Goal: Task Accomplishment & Management: Use online tool/utility

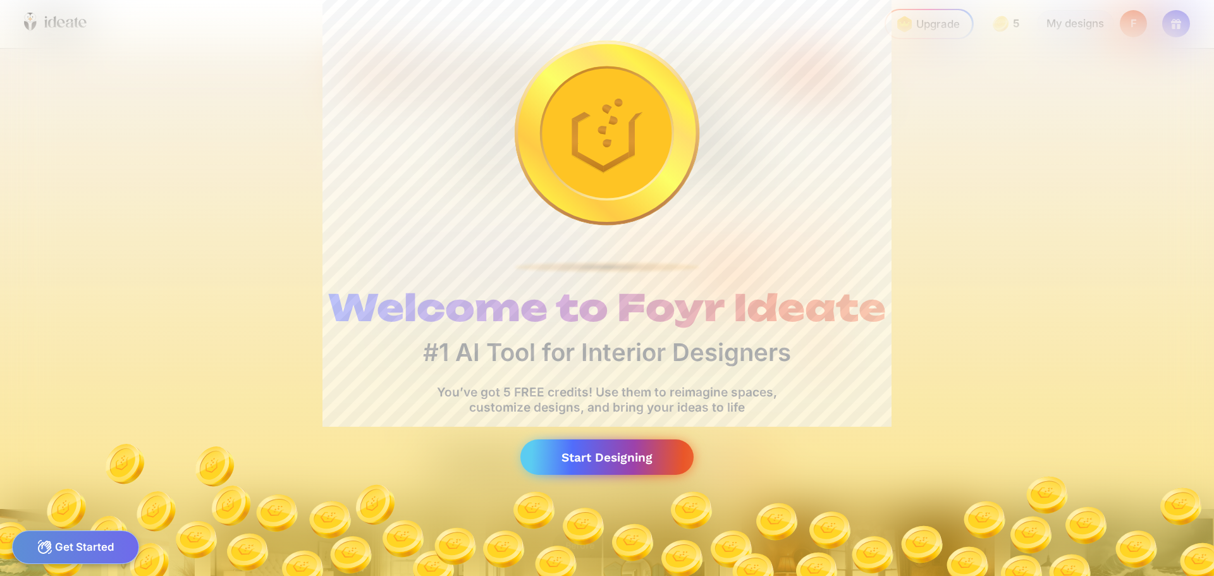
click at [612, 447] on div "Start Designing" at bounding box center [607, 458] width 173 height 36
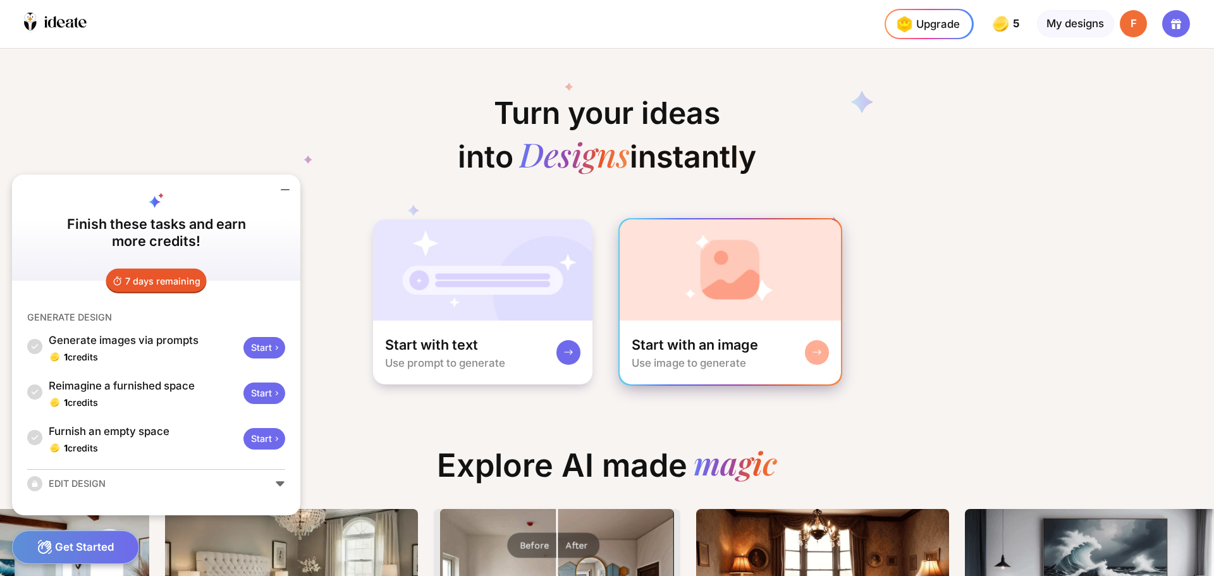
click at [779, 273] on img at bounding box center [731, 269] width 222 height 101
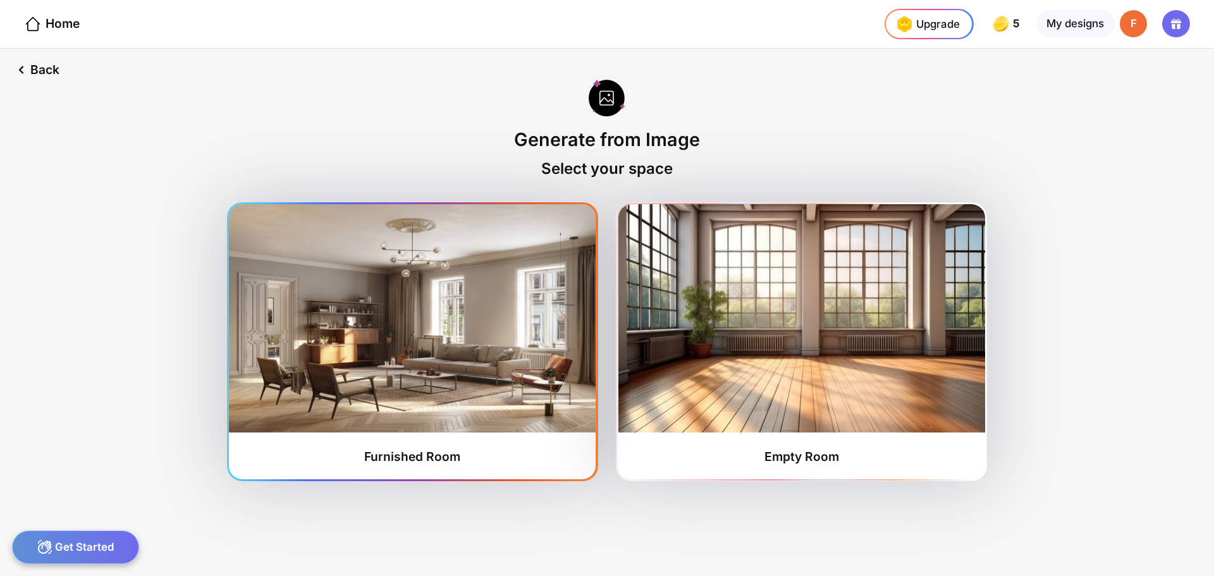
click at [417, 359] on img at bounding box center [412, 318] width 367 height 228
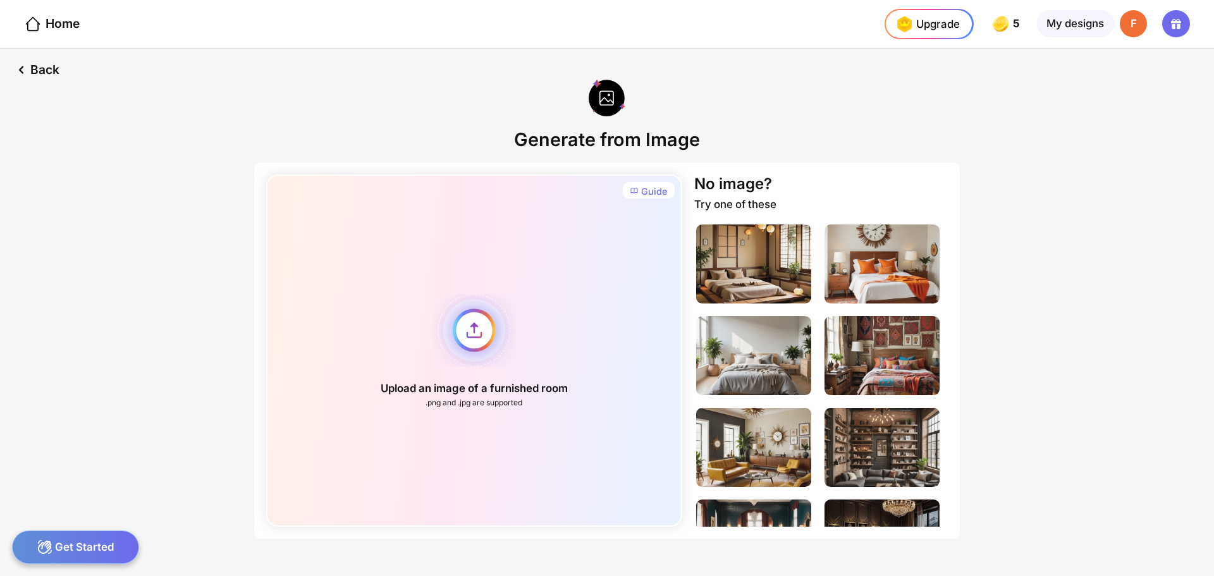
click at [462, 342] on div "Upload an image of a furnished room .png and .jpg are supported" at bounding box center [474, 351] width 416 height 352
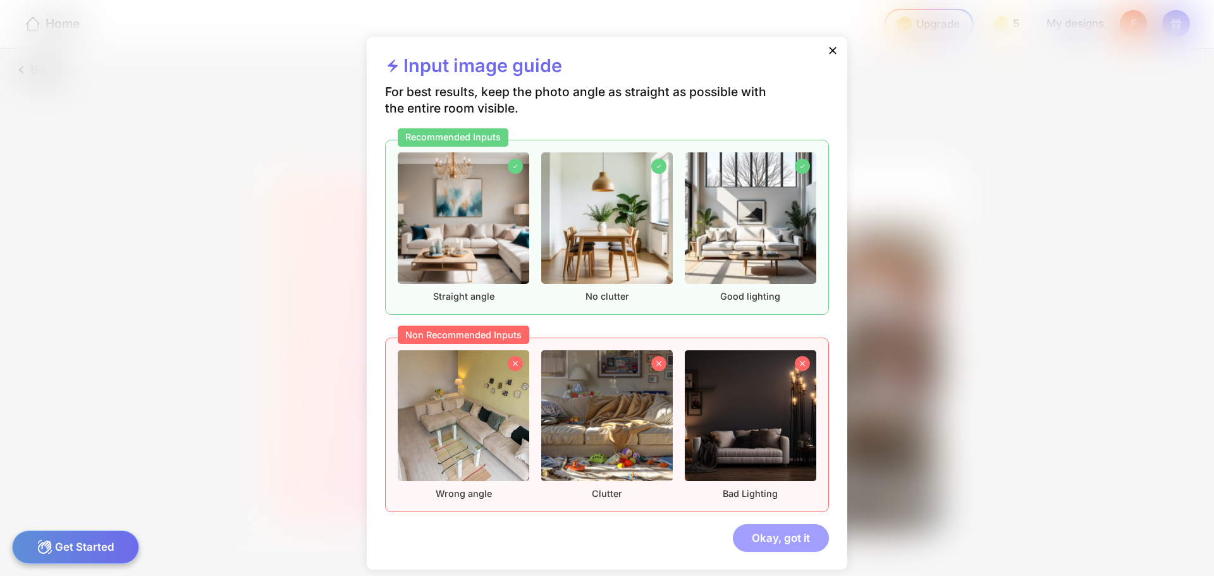
click at [782, 540] on div "Okay, got it" at bounding box center [781, 537] width 96 height 27
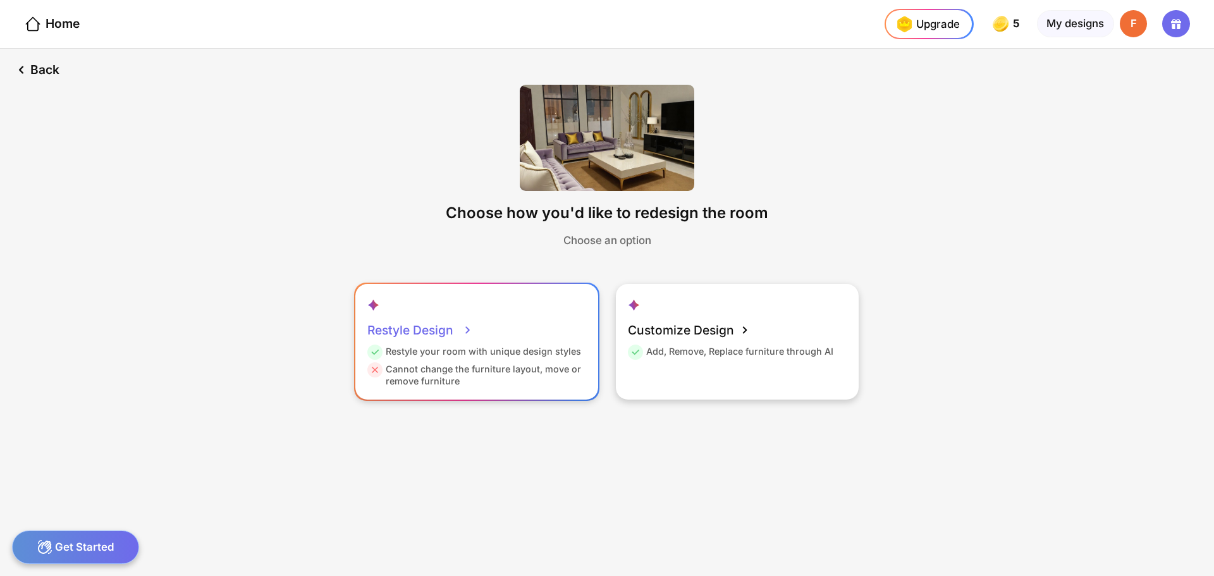
click at [514, 354] on div "Restyle your room with unique design styles" at bounding box center [474, 354] width 214 height 18
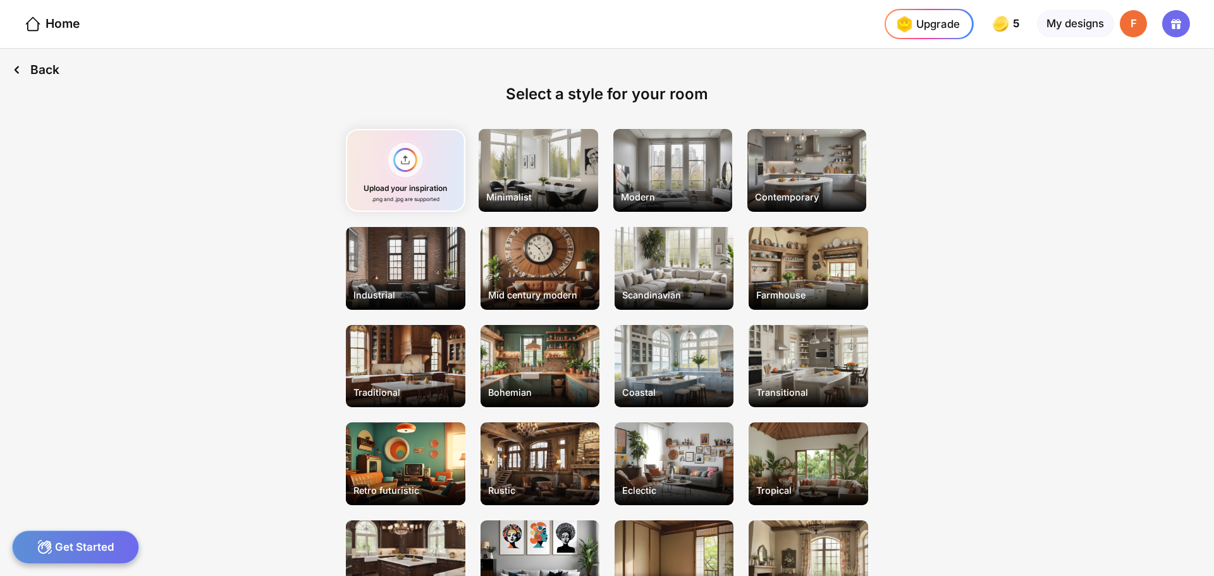
click at [34, 78] on div "Back" at bounding box center [35, 70] width 71 height 42
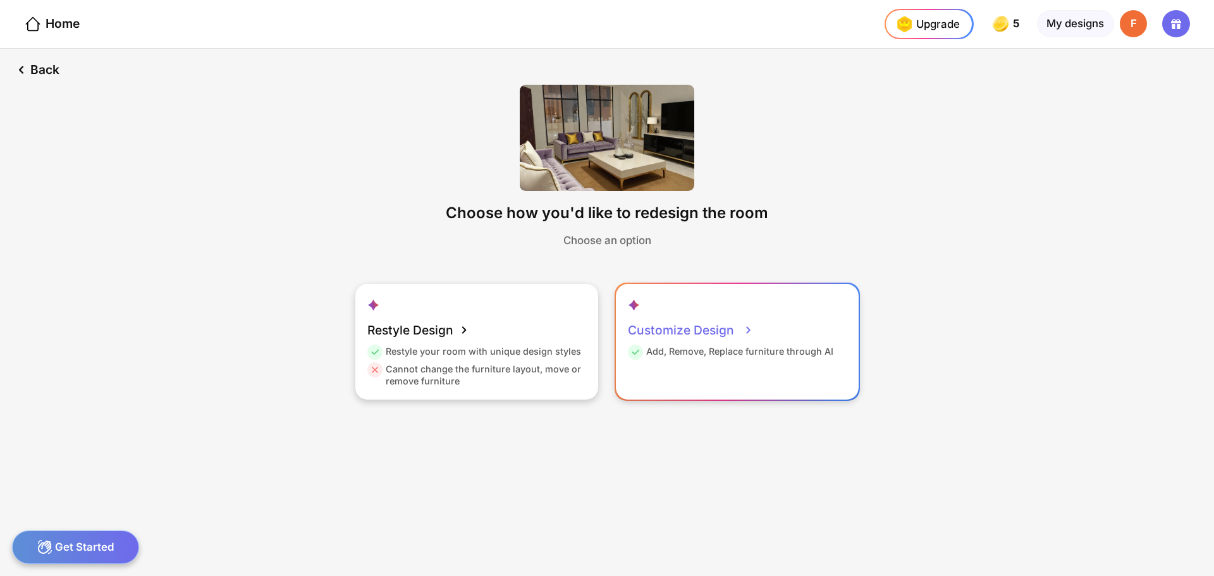
click at [717, 336] on div "Customize Design" at bounding box center [691, 330] width 126 height 30
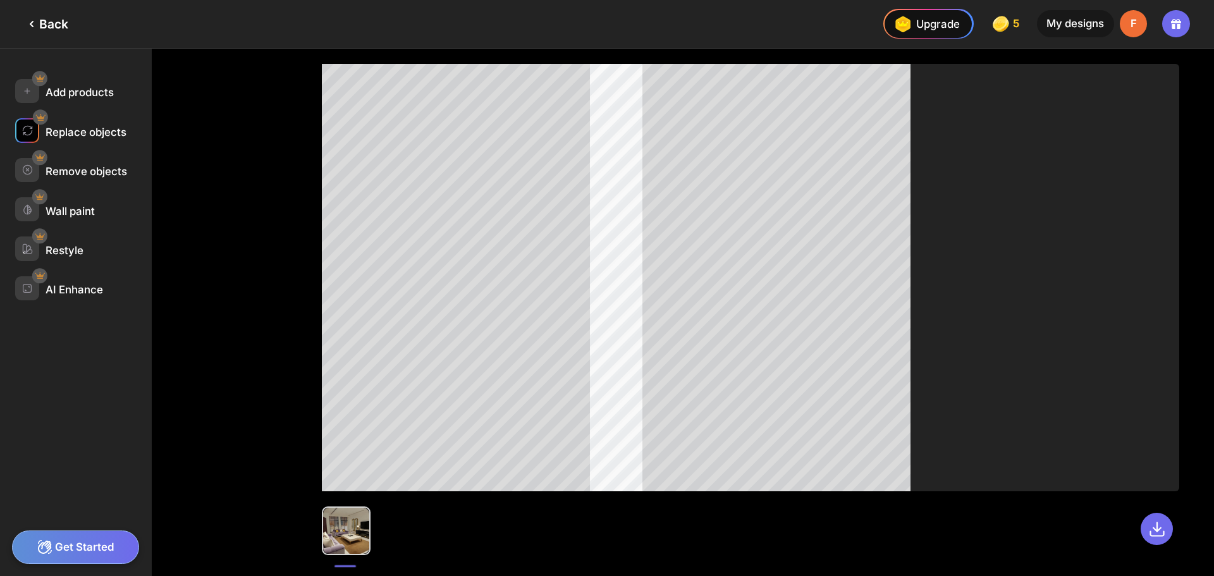
click at [101, 134] on div "Replace objects" at bounding box center [86, 132] width 81 height 13
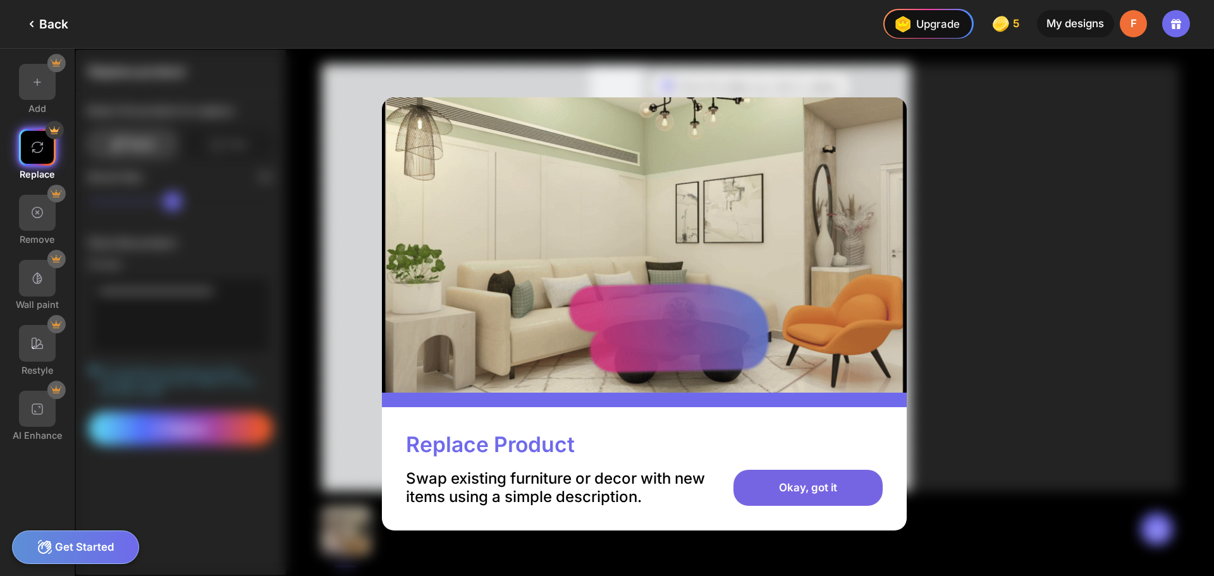
click at [787, 479] on div "Okay, got it" at bounding box center [808, 488] width 149 height 37
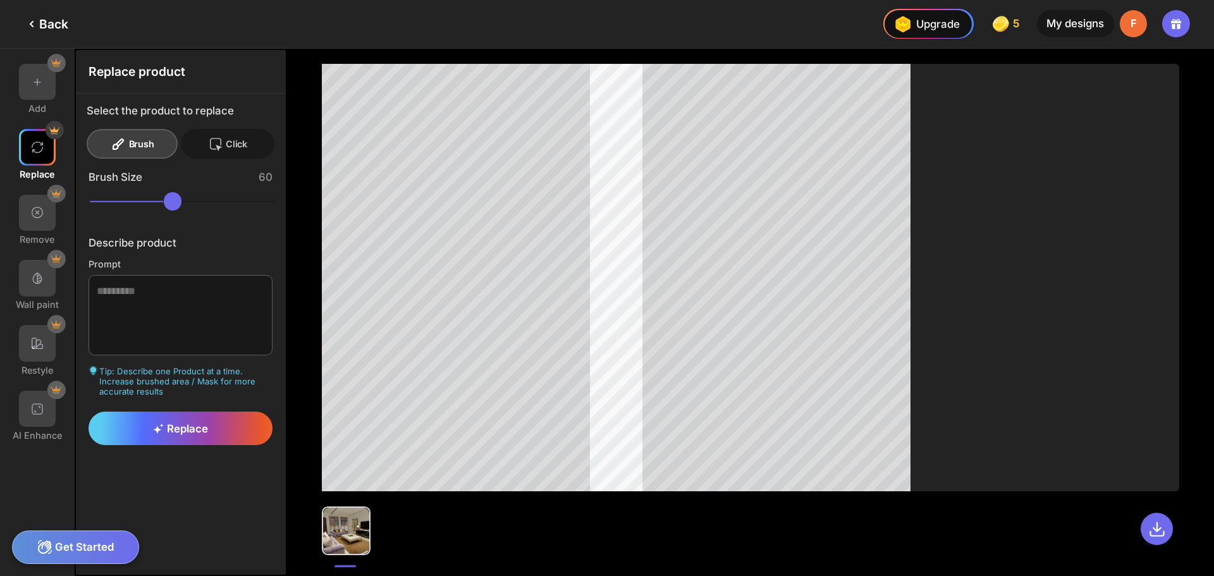
click at [228, 149] on div "Click" at bounding box center [228, 144] width 94 height 30
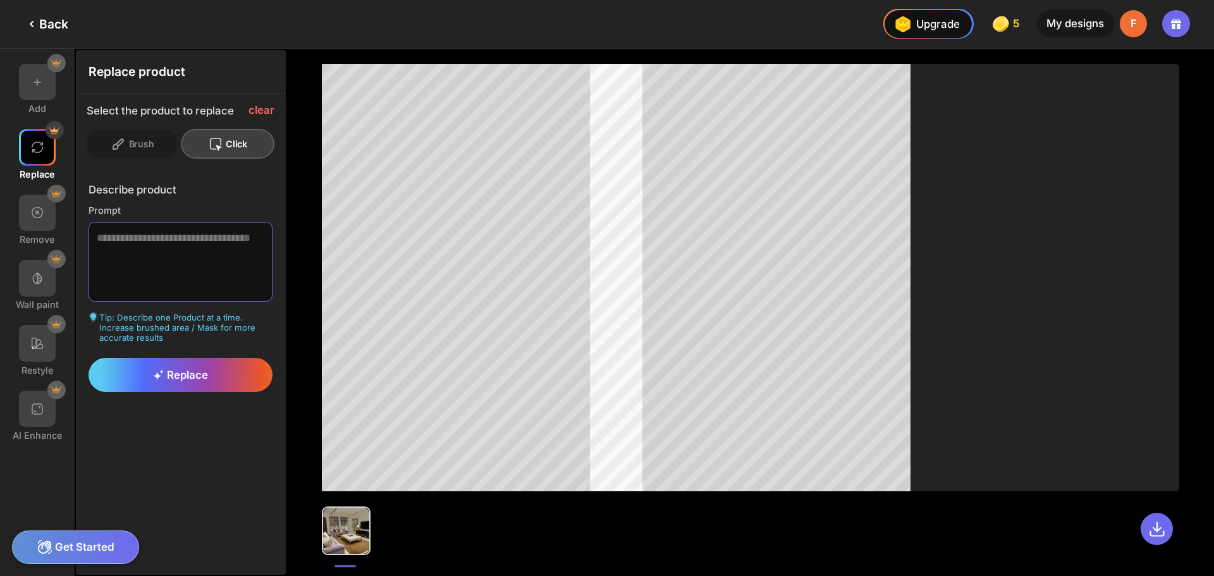
click at [206, 232] on textarea at bounding box center [181, 262] width 185 height 80
paste textarea "*****"
type textarea "*****"
click at [194, 381] on span "Replace" at bounding box center [180, 375] width 55 height 13
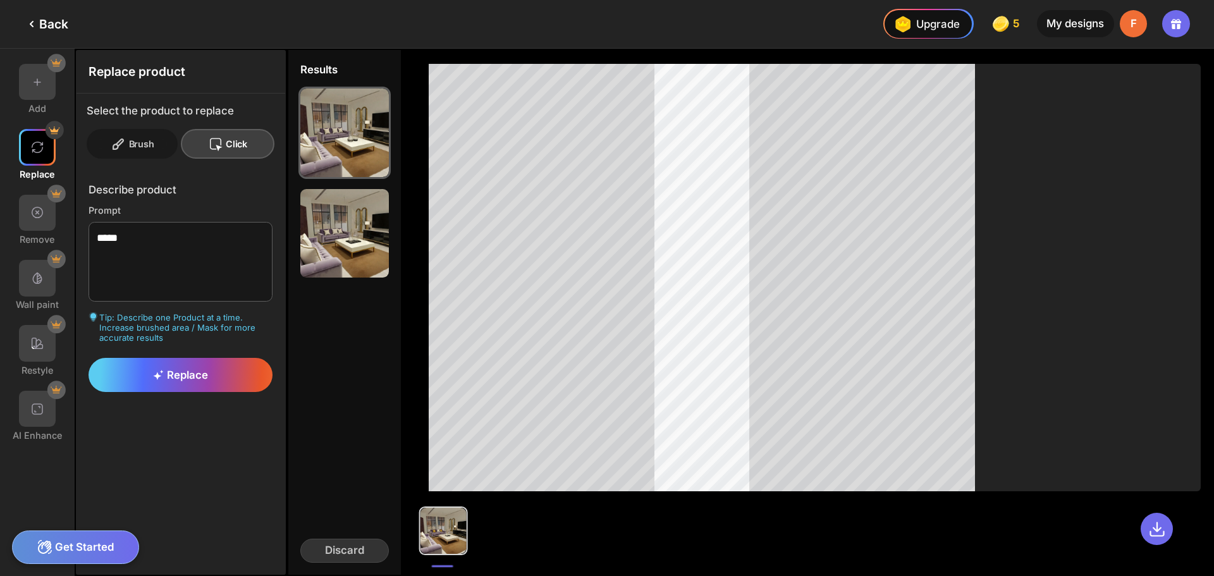
click at [181, 138] on div "Brush" at bounding box center [228, 144] width 94 height 30
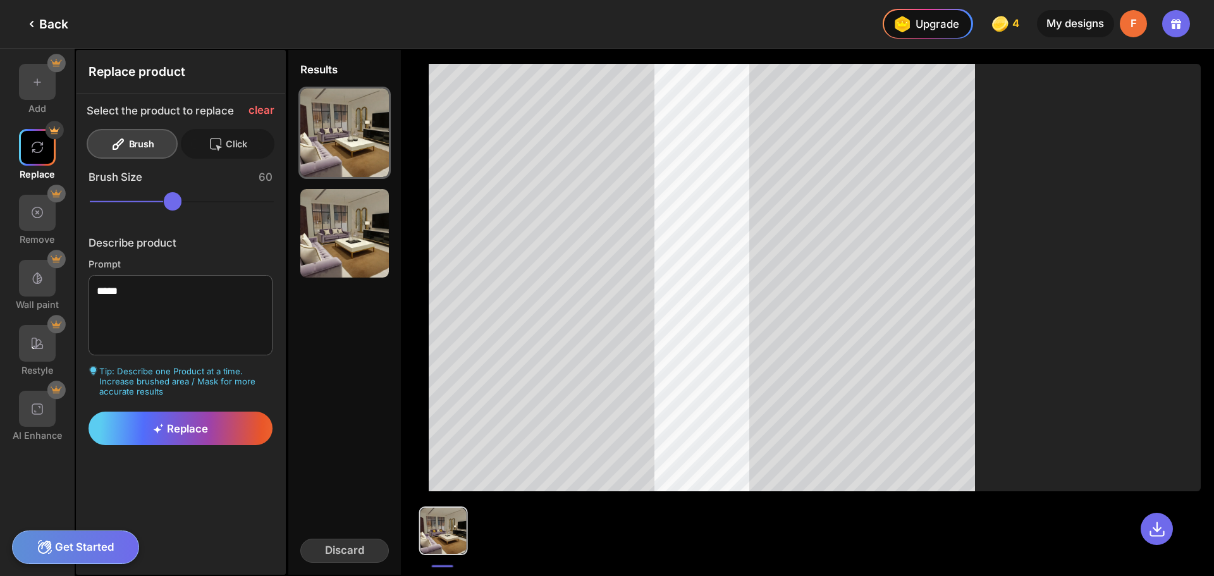
click at [231, 140] on div "Click" at bounding box center [228, 144] width 94 height 30
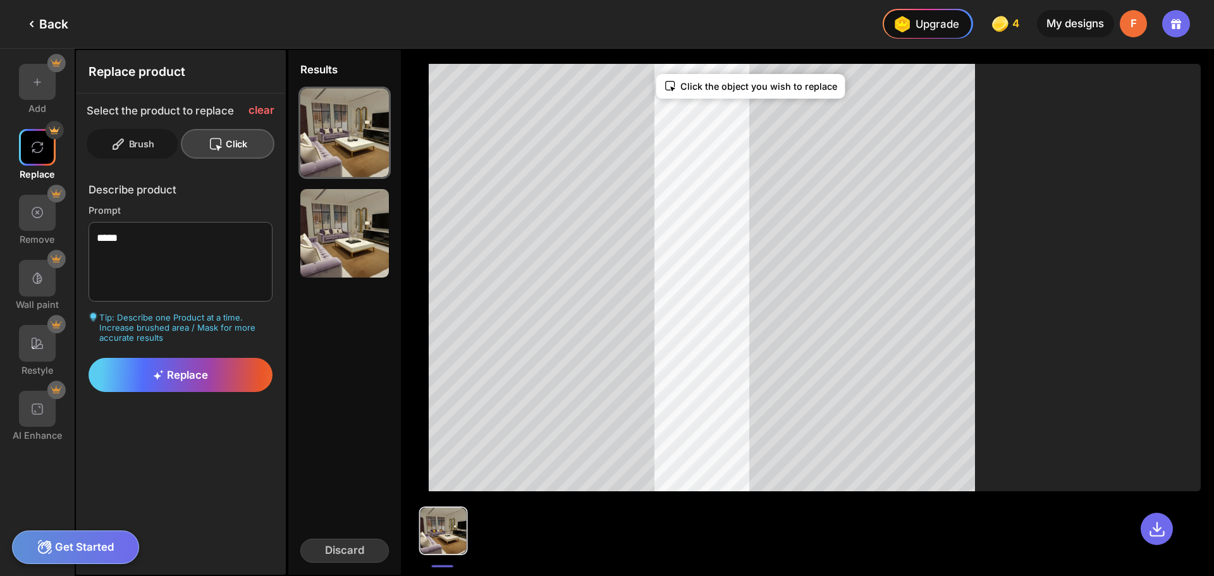
click at [181, 141] on div "Brush" at bounding box center [228, 144] width 94 height 30
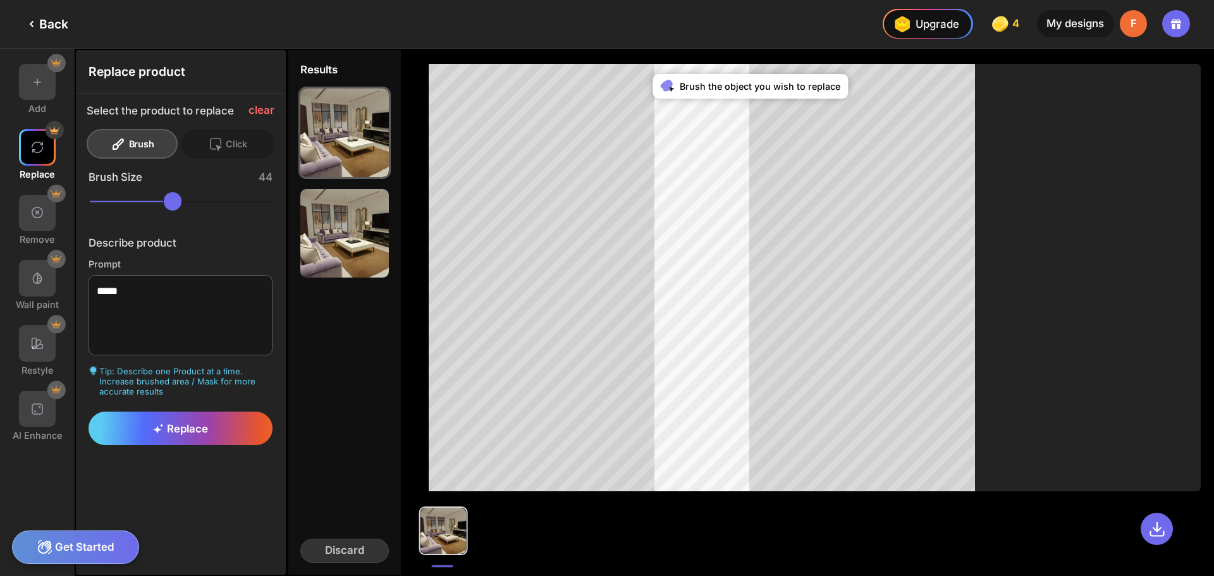
drag, startPoint x: 193, startPoint y: 206, endPoint x: 161, endPoint y: 204, distance: 32.3
type input "**"
click at [161, 204] on input "range" at bounding box center [182, 201] width 185 height 18
click at [216, 142] on icon at bounding box center [215, 144] width 15 height 15
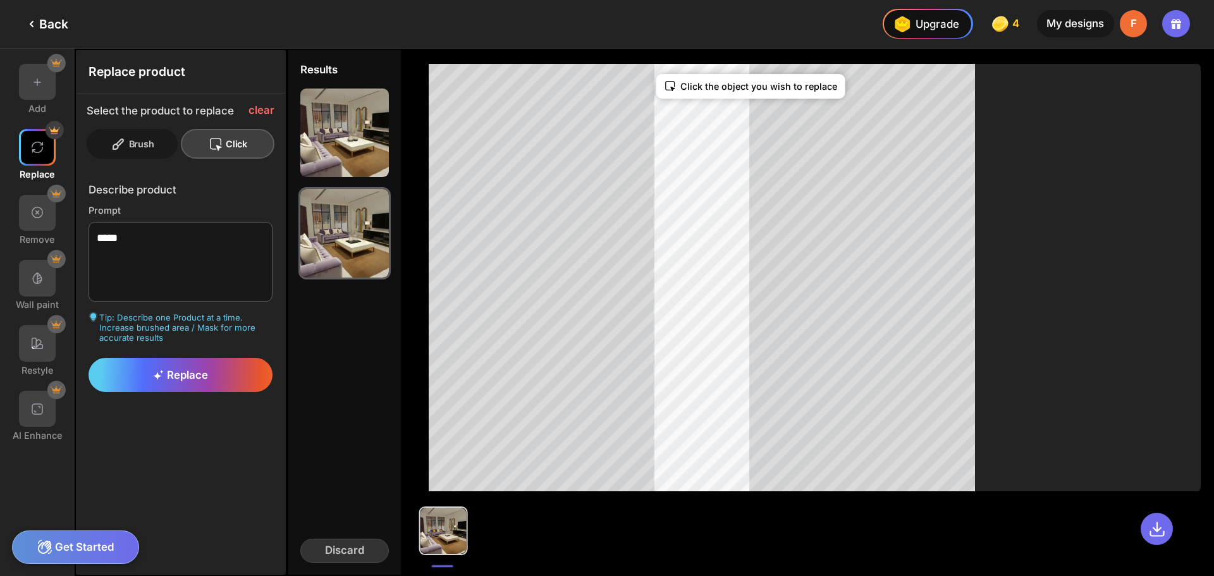
click at [181, 142] on div "Brush" at bounding box center [228, 144] width 94 height 30
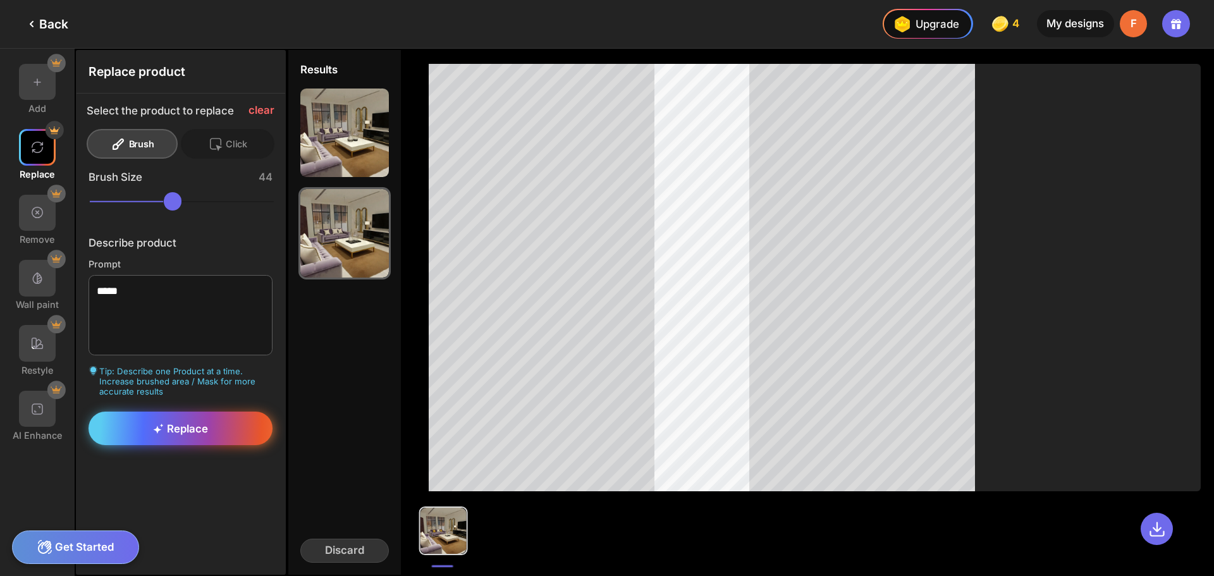
click at [186, 427] on span "Replace" at bounding box center [180, 428] width 55 height 13
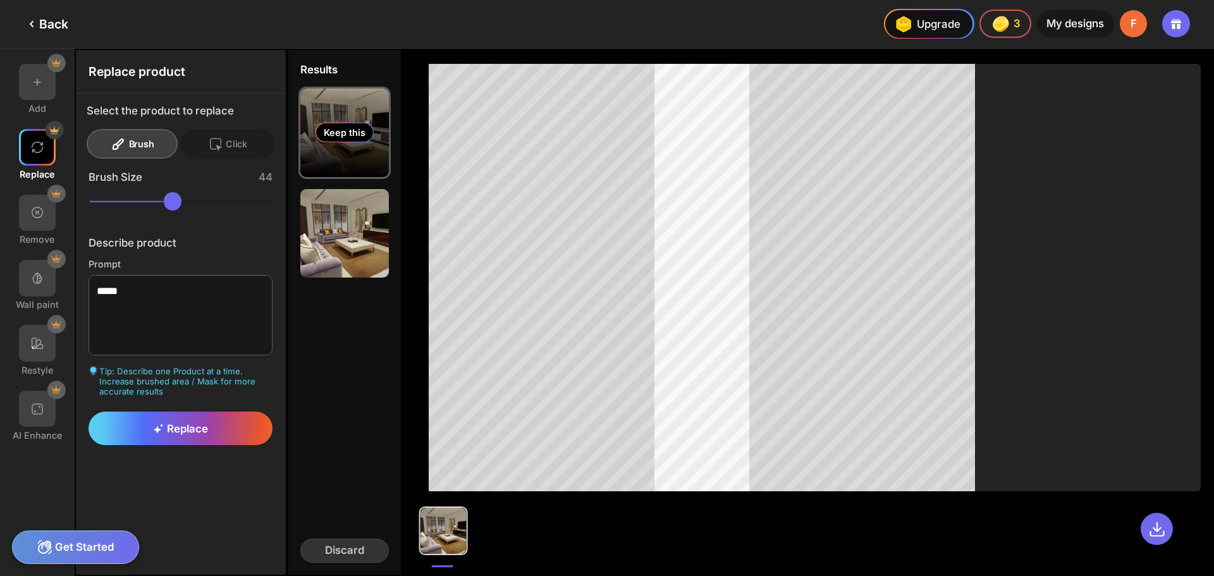
click at [363, 135] on div "Keep this" at bounding box center [345, 133] width 58 height 20
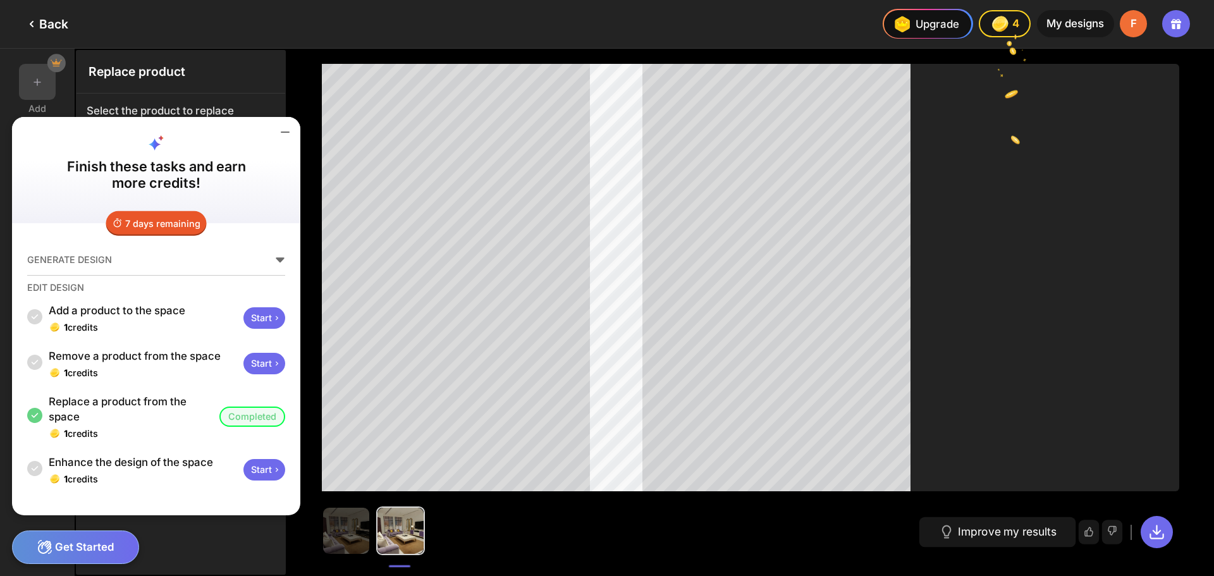
click at [104, 551] on div "Get Started" at bounding box center [75, 548] width 127 height 34
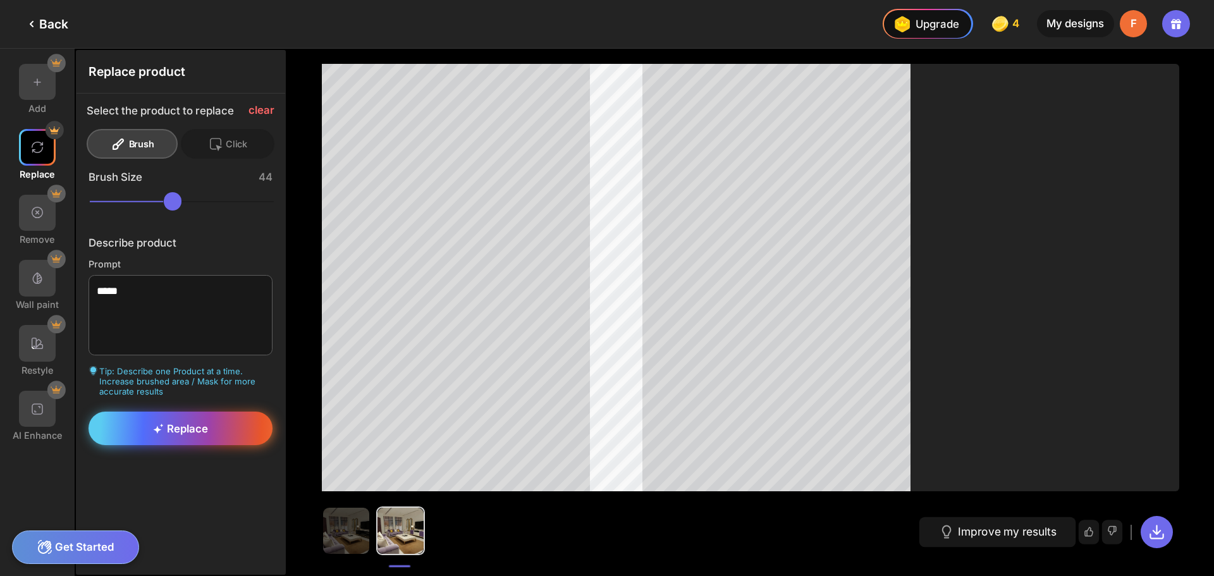
click at [169, 432] on span "Replace" at bounding box center [180, 428] width 55 height 13
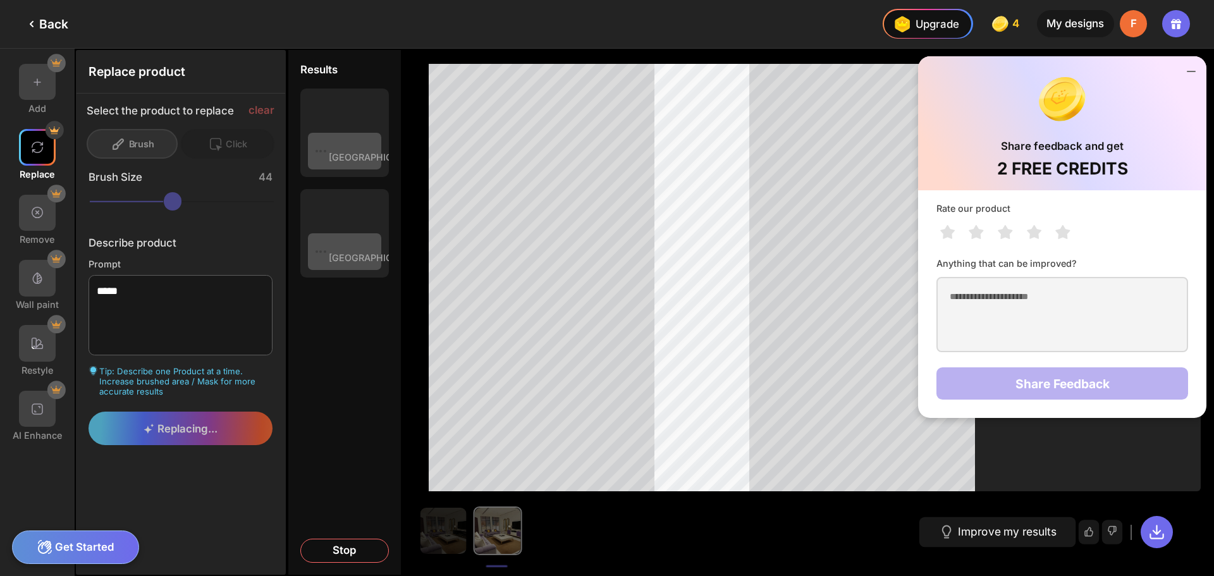
click at [1187, 70] on icon at bounding box center [1191, 71] width 15 height 15
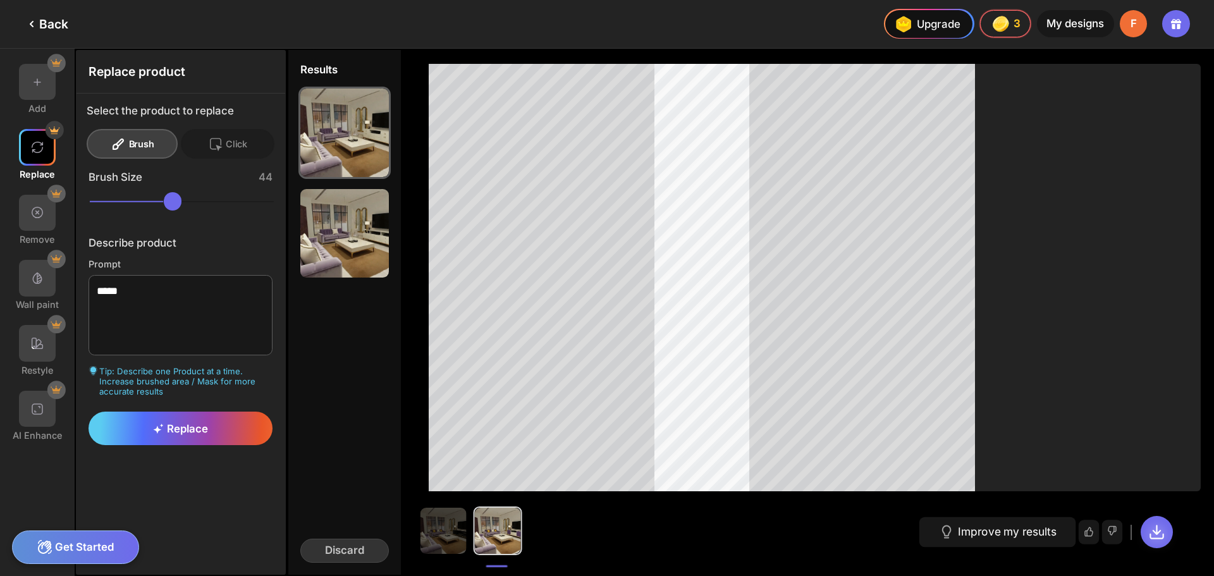
click at [1157, 532] on icon at bounding box center [1156, 532] width 13 height 13
click at [39, 424] on div at bounding box center [37, 409] width 37 height 37
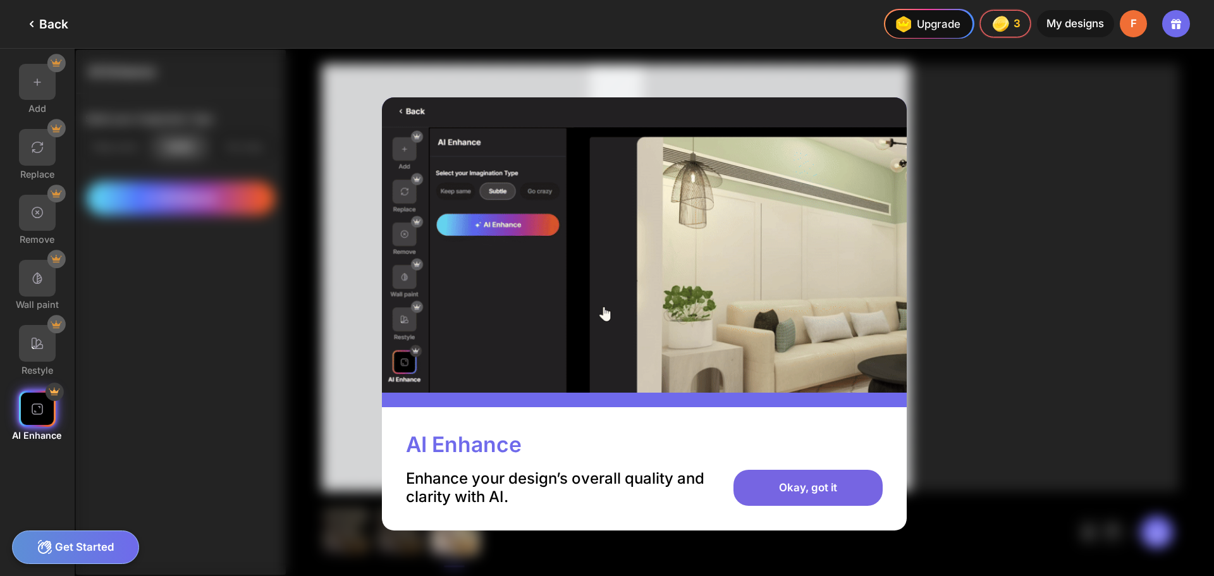
click at [797, 486] on div "Okay, got it" at bounding box center [808, 488] width 149 height 37
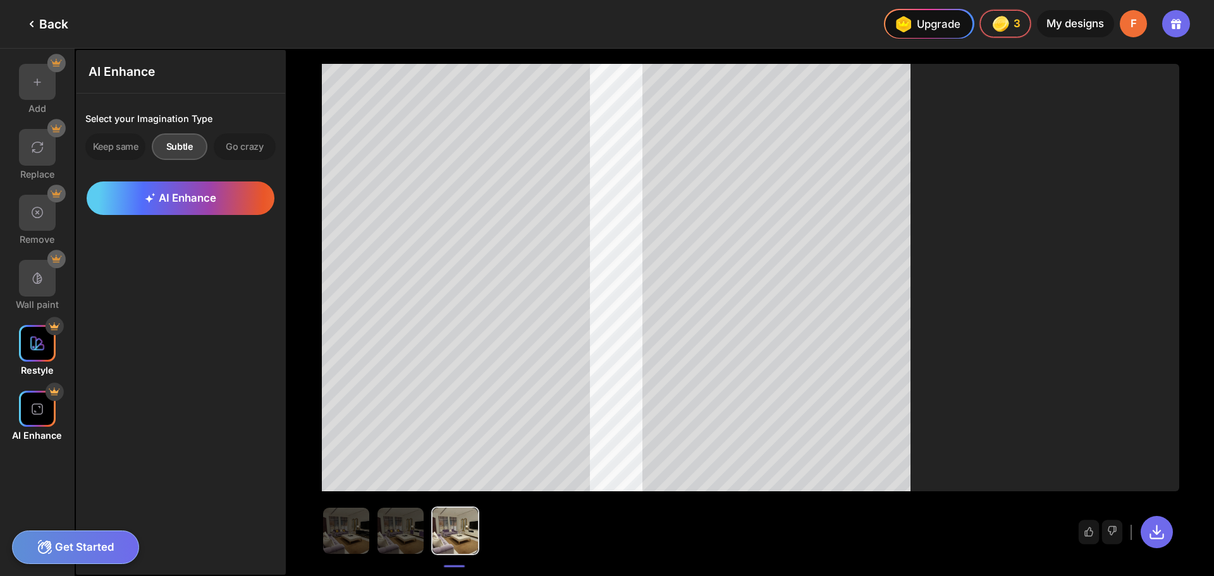
click at [43, 333] on div at bounding box center [37, 343] width 37 height 37
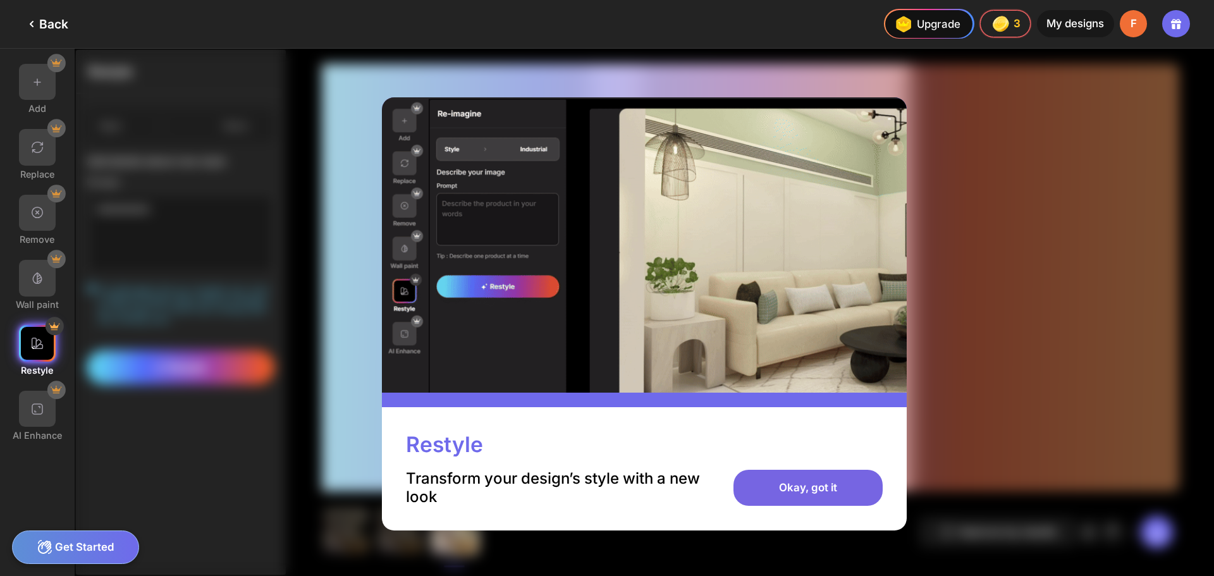
click at [801, 484] on div "Okay, got it" at bounding box center [808, 488] width 149 height 37
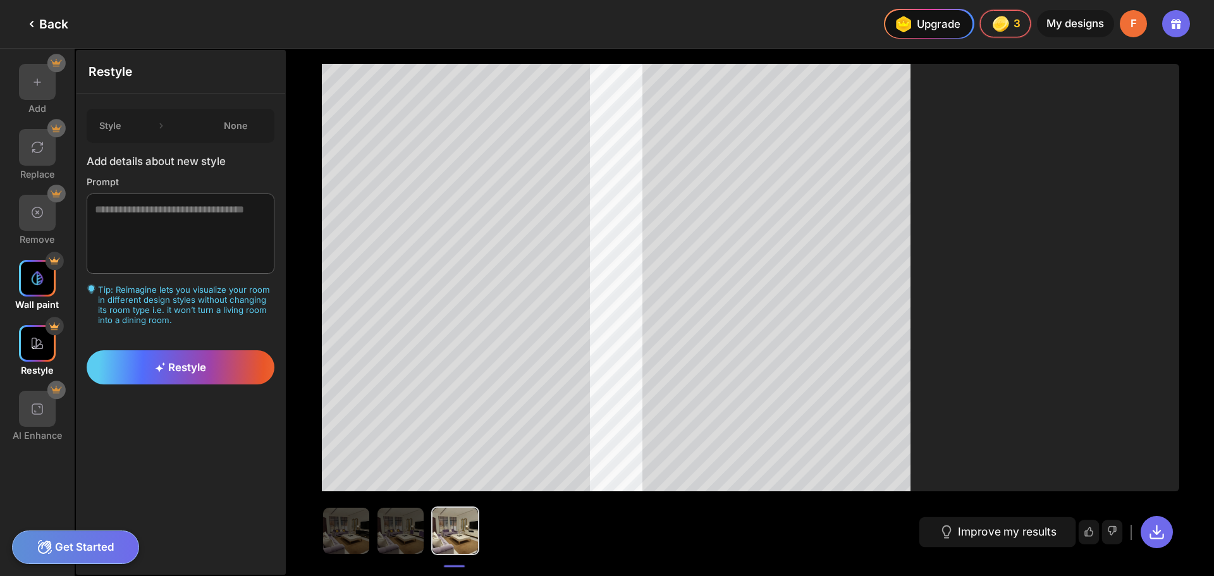
click at [44, 293] on div at bounding box center [37, 278] width 37 height 37
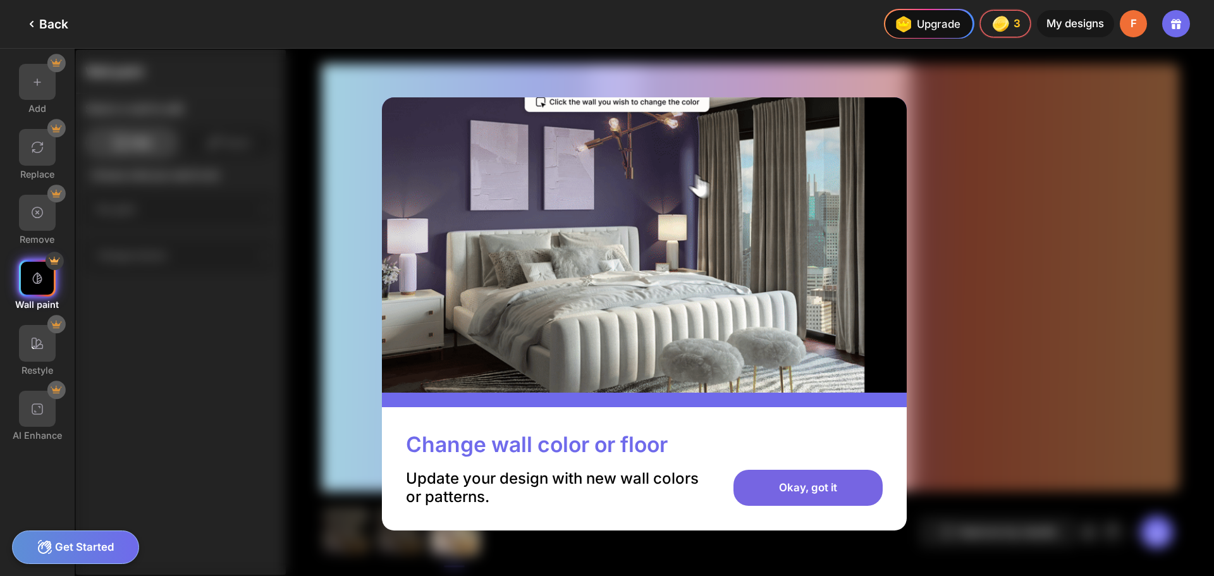
click at [854, 484] on div "Okay, got it" at bounding box center [808, 488] width 149 height 37
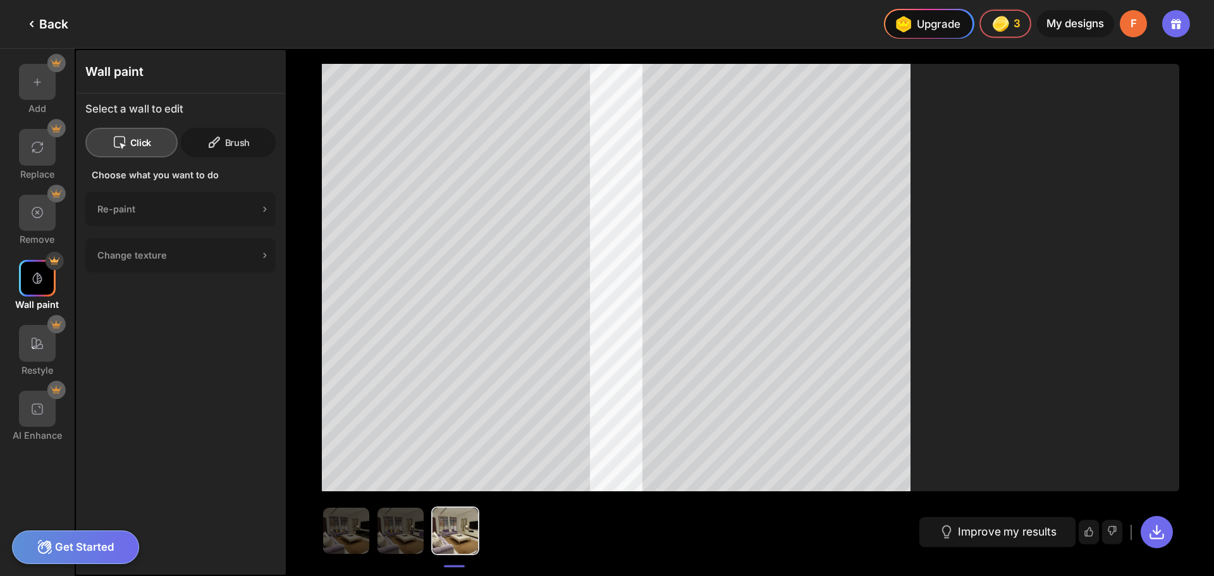
click at [240, 144] on div "Brush" at bounding box center [228, 143] width 95 height 30
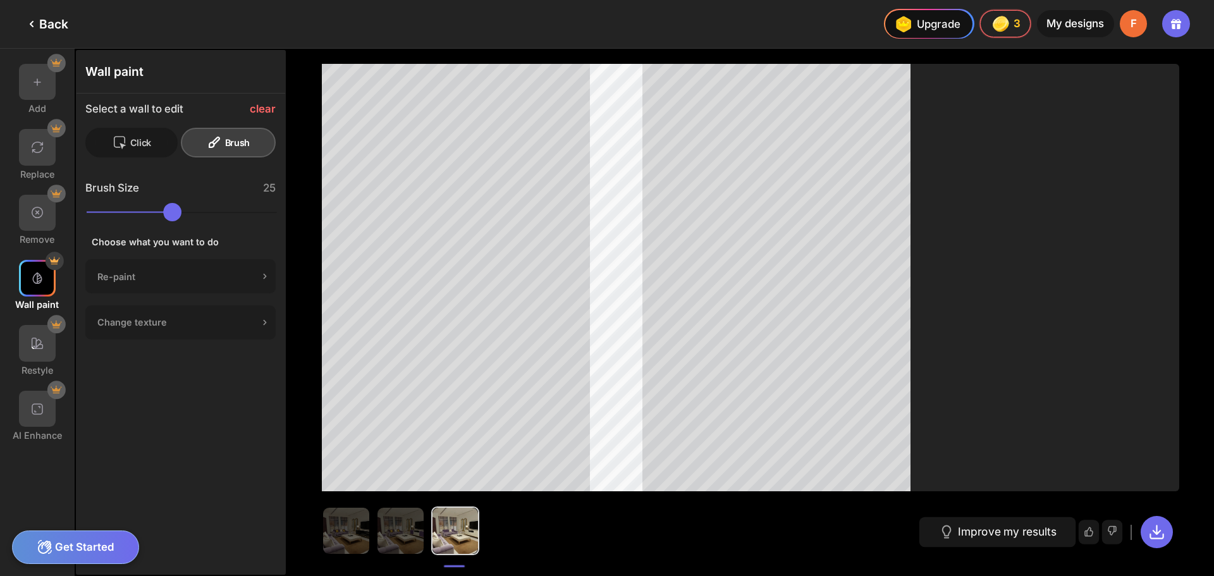
click at [181, 146] on div "Click" at bounding box center [228, 143] width 95 height 30
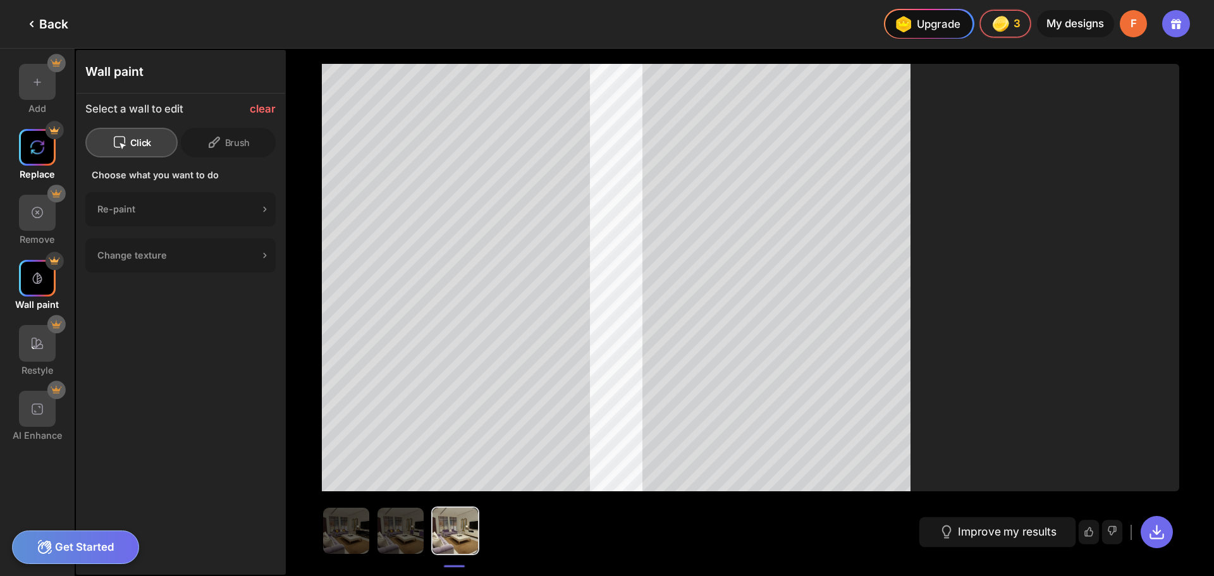
click at [30, 154] on img at bounding box center [37, 147] width 15 height 15
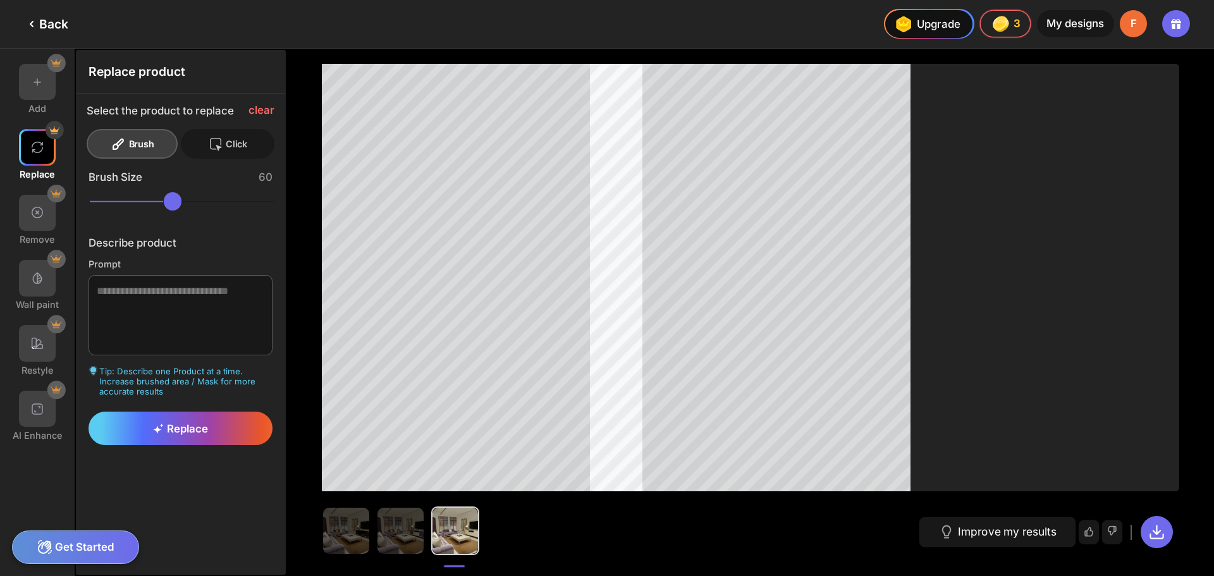
click at [211, 137] on icon at bounding box center [215, 144] width 15 height 15
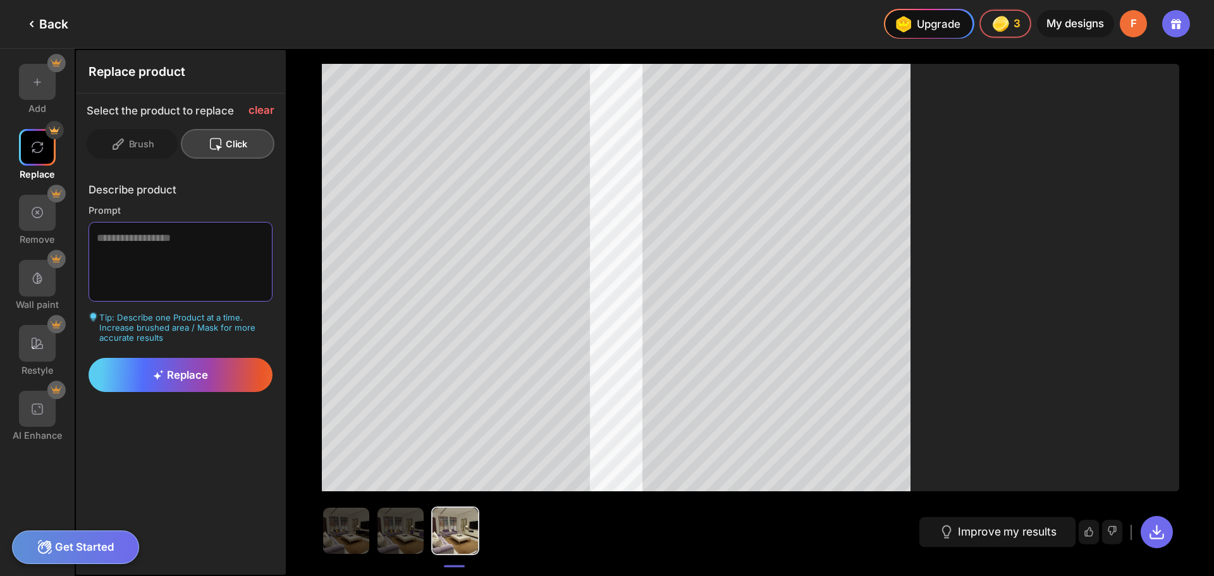
click at [144, 236] on textarea at bounding box center [181, 262] width 185 height 80
paste textarea "******"
type textarea "******"
click at [217, 376] on div "Replace" at bounding box center [181, 375] width 185 height 34
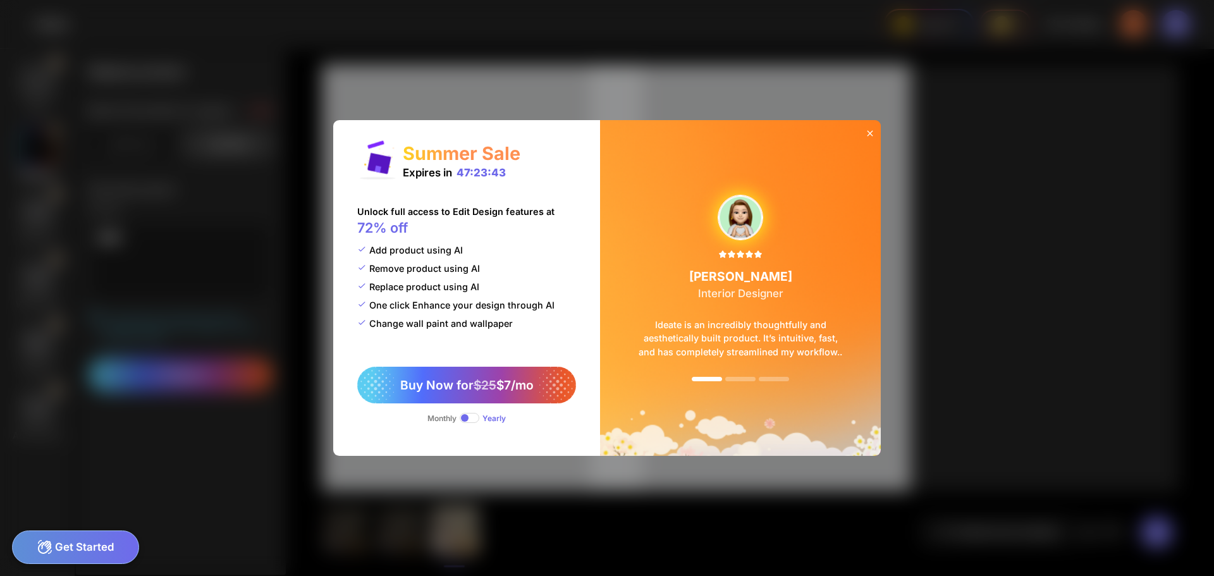
click at [869, 130] on icon at bounding box center [870, 133] width 10 height 10
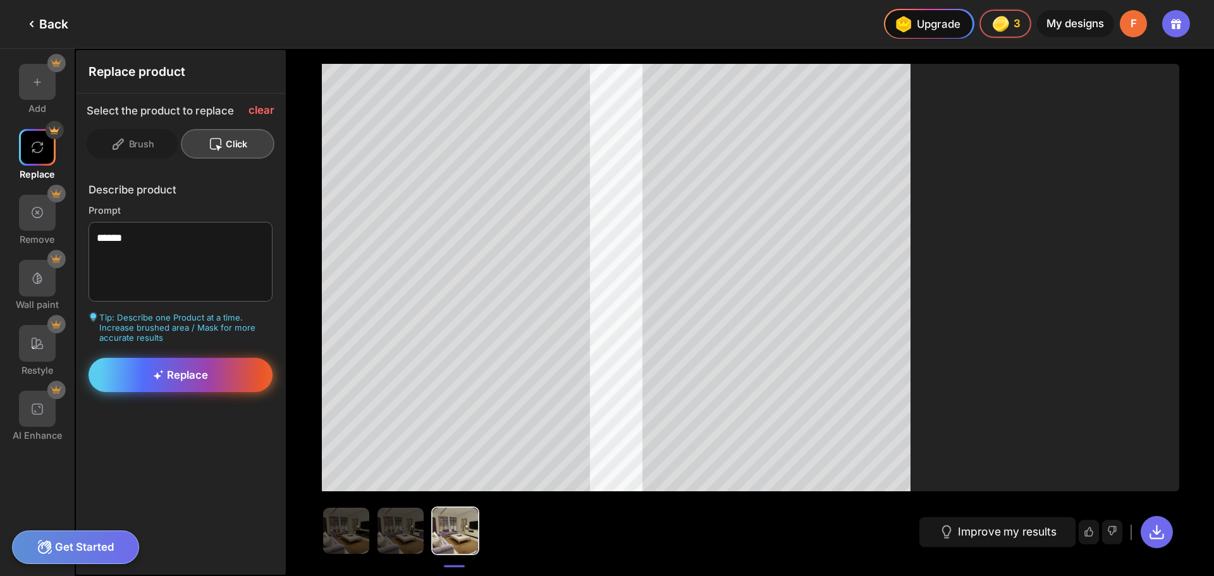
click at [217, 388] on div "Replace" at bounding box center [181, 375] width 185 height 34
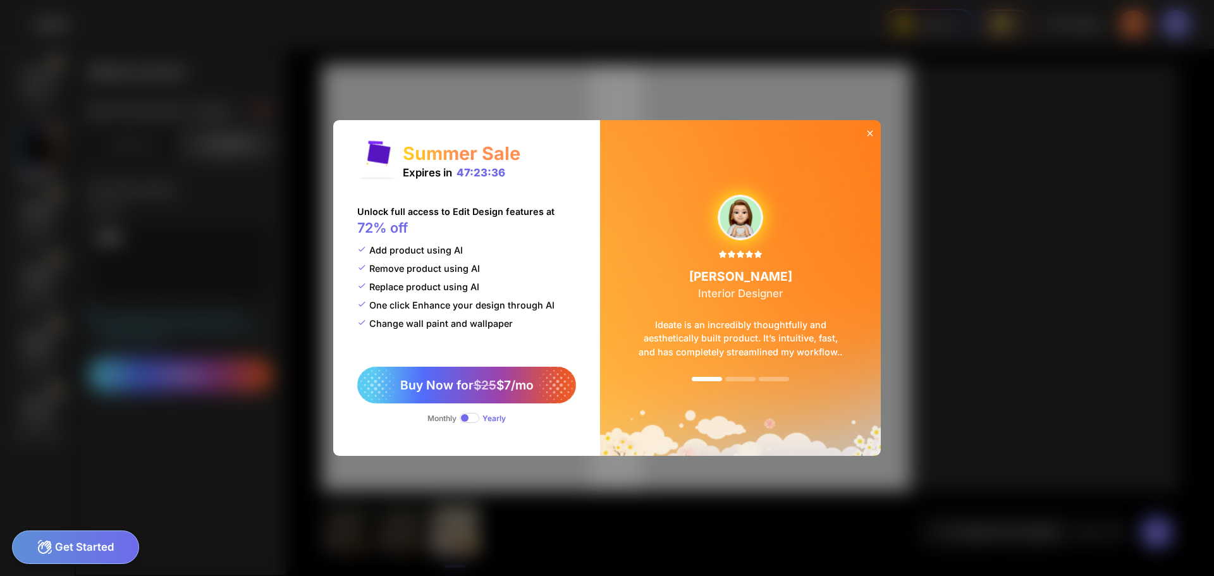
click at [870, 130] on icon at bounding box center [870, 133] width 10 height 10
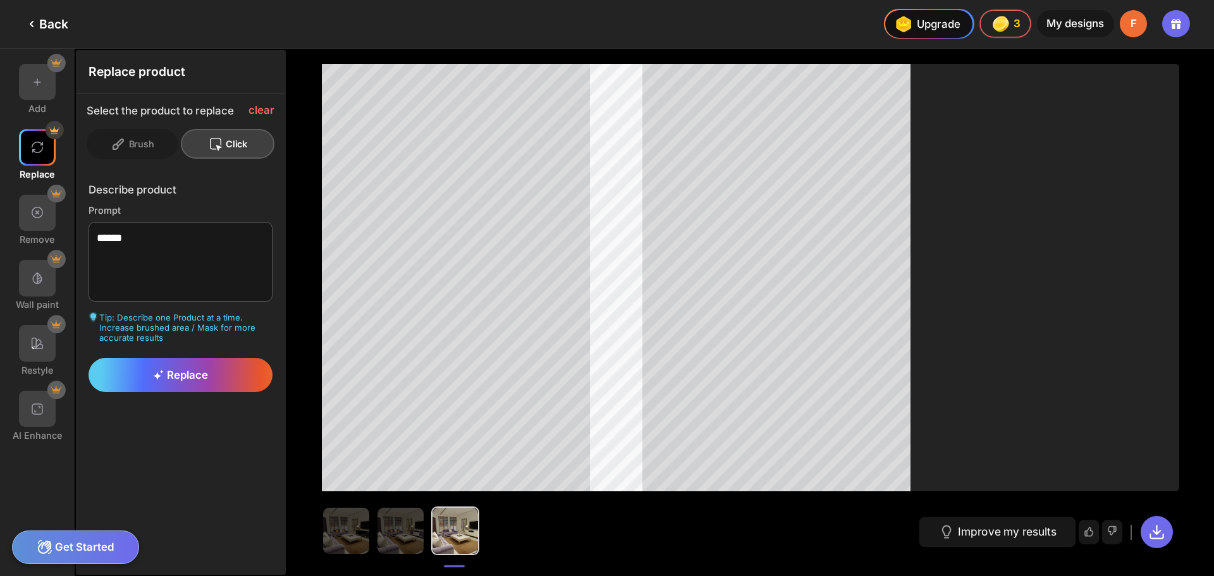
click at [91, 550] on div "Get Started" at bounding box center [75, 548] width 127 height 34
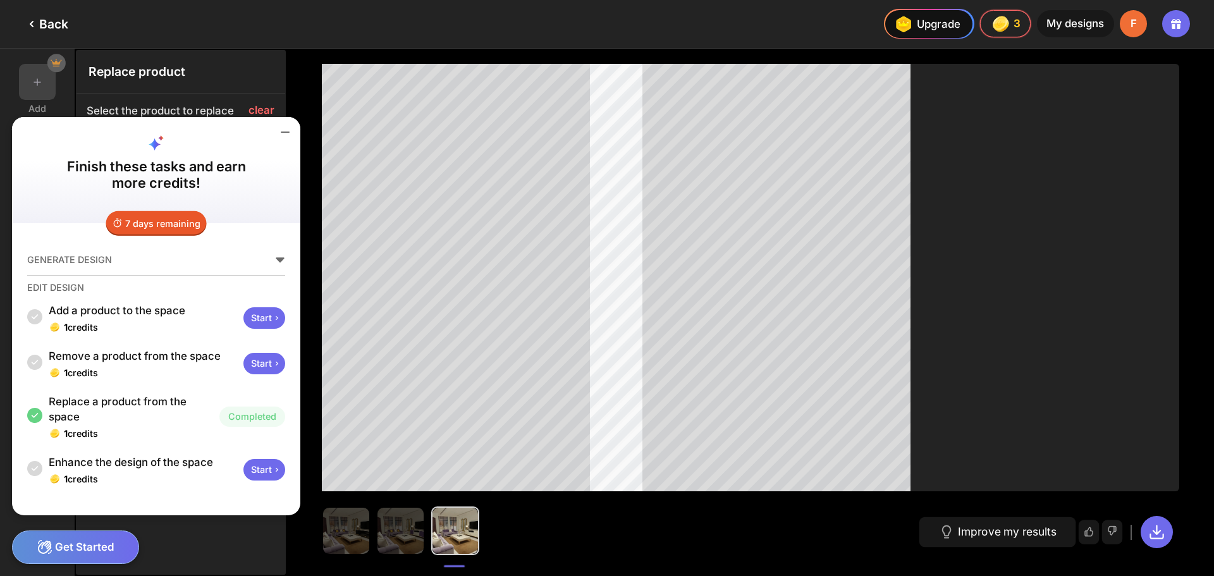
click at [277, 321] on icon at bounding box center [277, 318] width 10 height 10
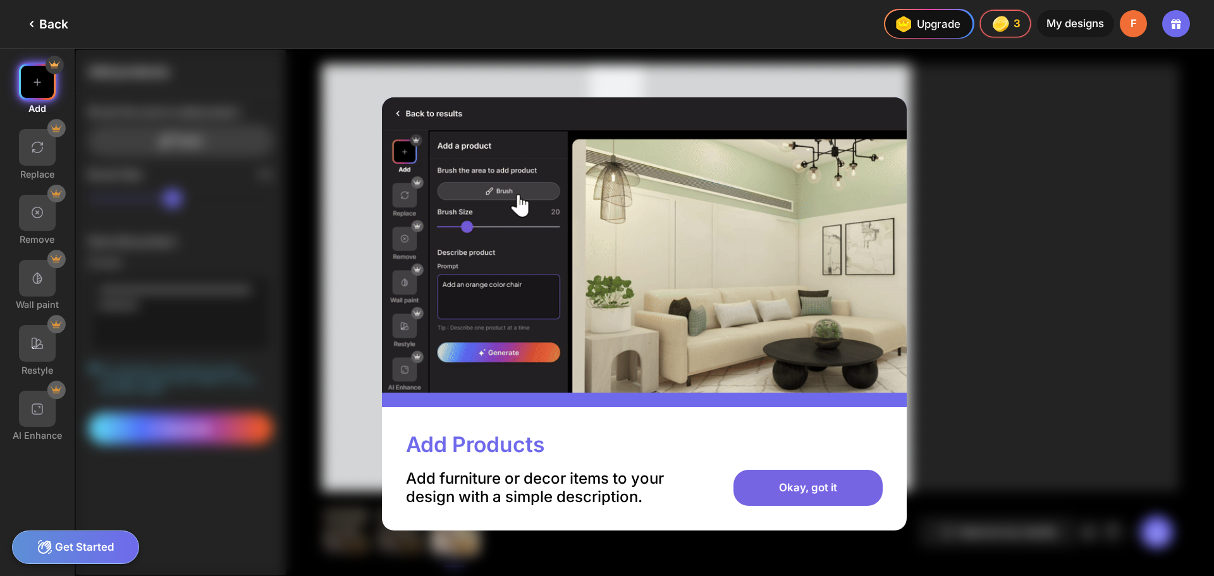
click at [822, 483] on div "Okay, got it" at bounding box center [808, 488] width 149 height 37
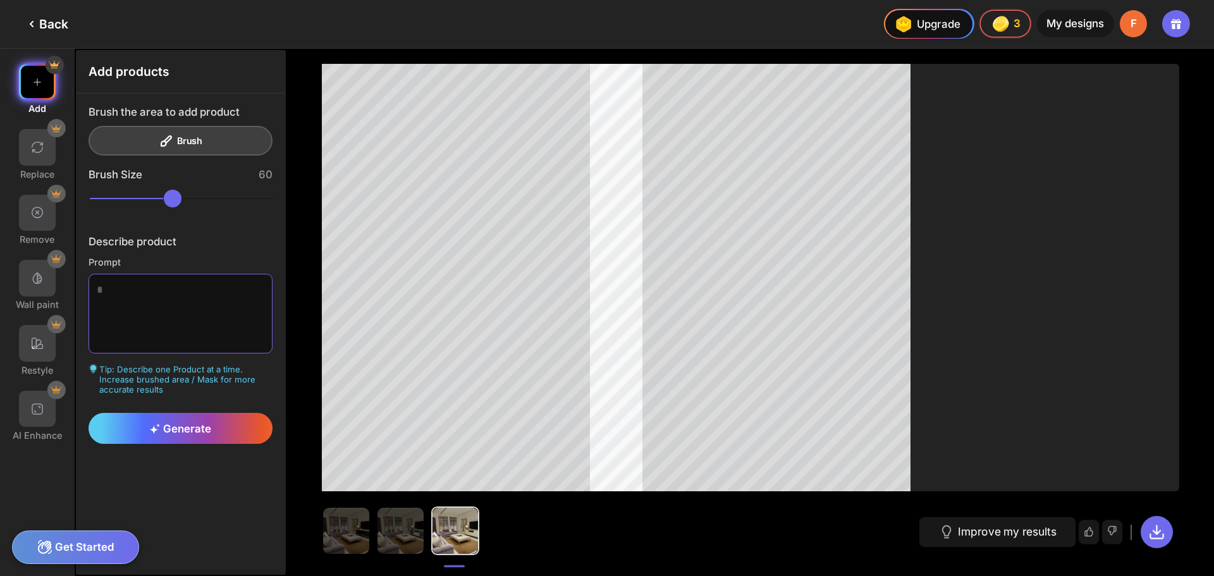
click at [156, 287] on textarea at bounding box center [181, 314] width 185 height 80
paste textarea "******"
type textarea "******"
click at [168, 431] on span "Generate" at bounding box center [180, 428] width 61 height 13
drag, startPoint x: 190, startPoint y: 202, endPoint x: 125, endPoint y: 195, distance: 65.4
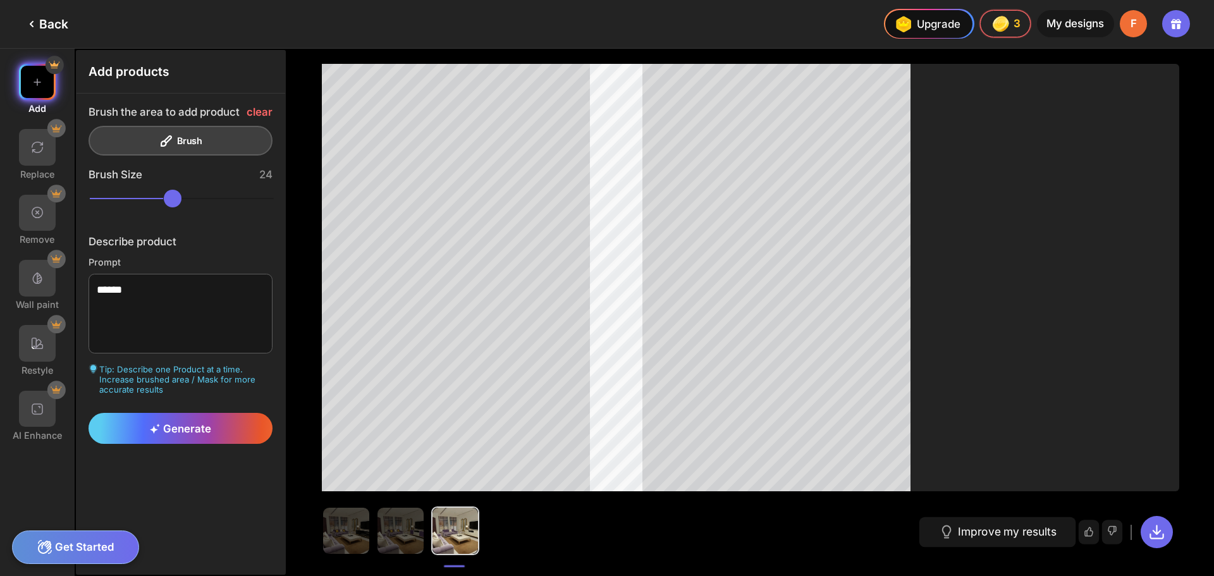
type input "**"
click at [125, 195] on input "range" at bounding box center [182, 199] width 185 height 18
click at [201, 427] on span "Generate" at bounding box center [180, 428] width 61 height 13
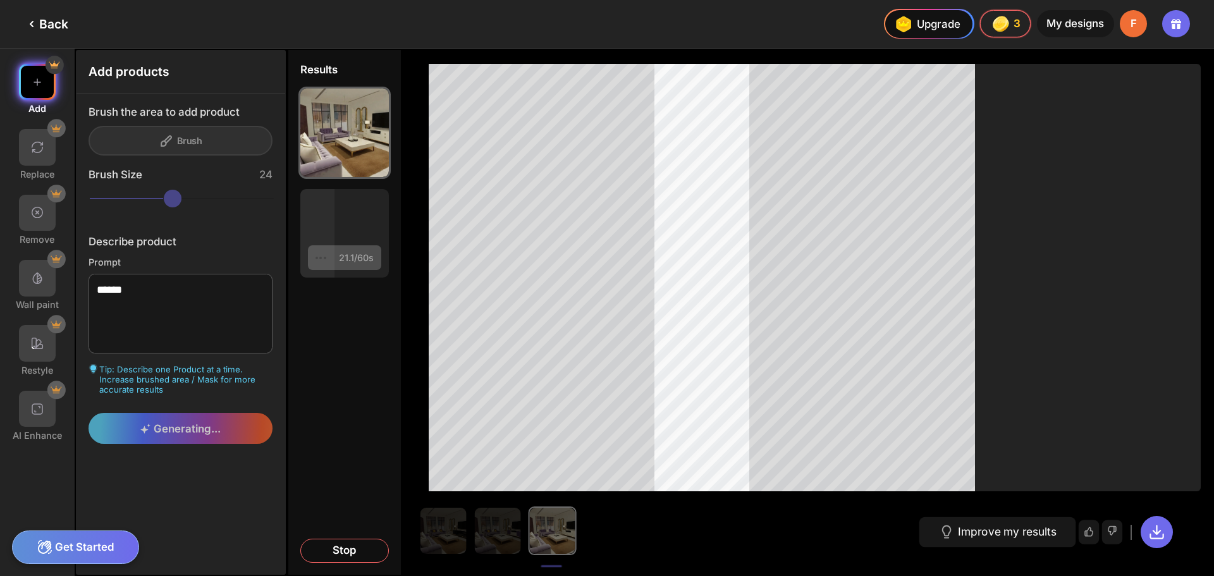
click at [489, 524] on div at bounding box center [676, 531] width 515 height 49
click at [502, 541] on div at bounding box center [676, 531] width 515 height 49
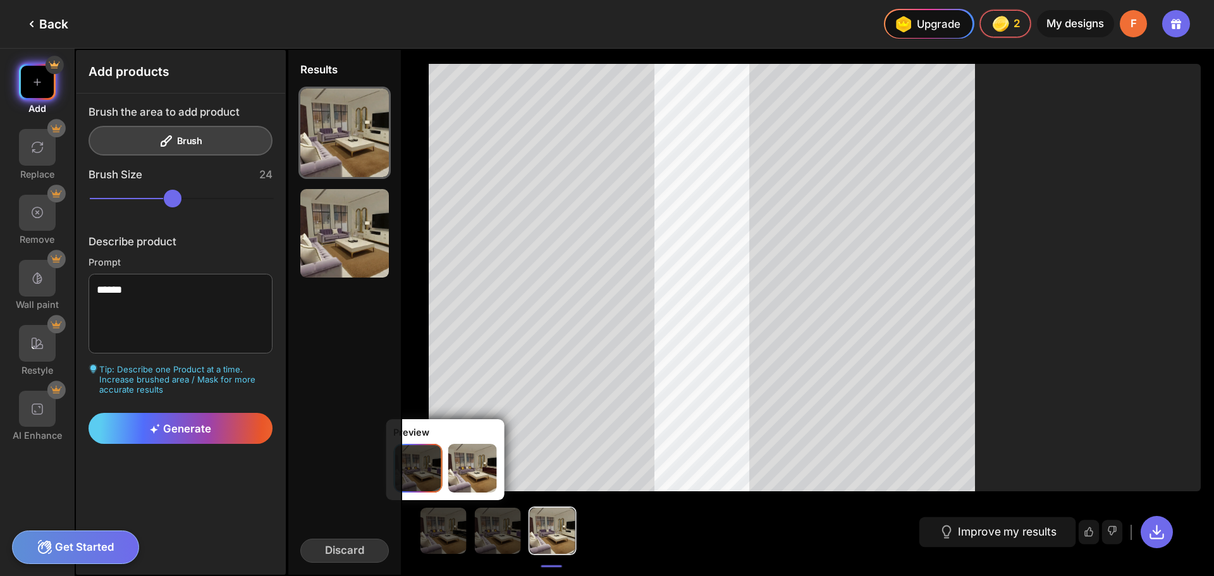
click at [501, 540] on img at bounding box center [498, 531] width 46 height 46
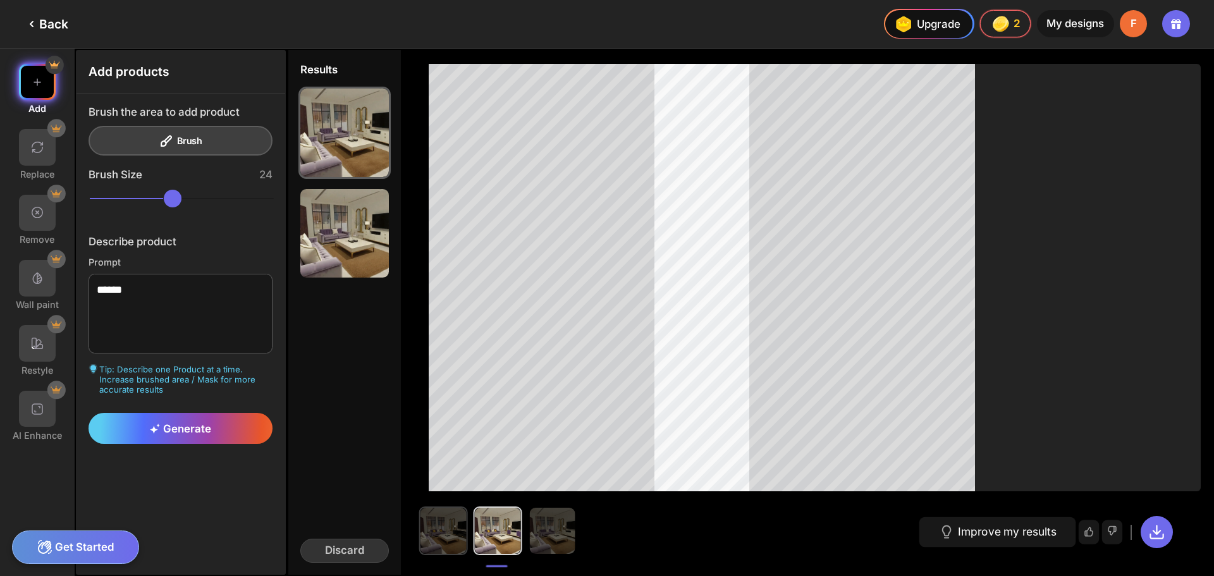
click at [453, 529] on img at bounding box center [443, 531] width 46 height 46
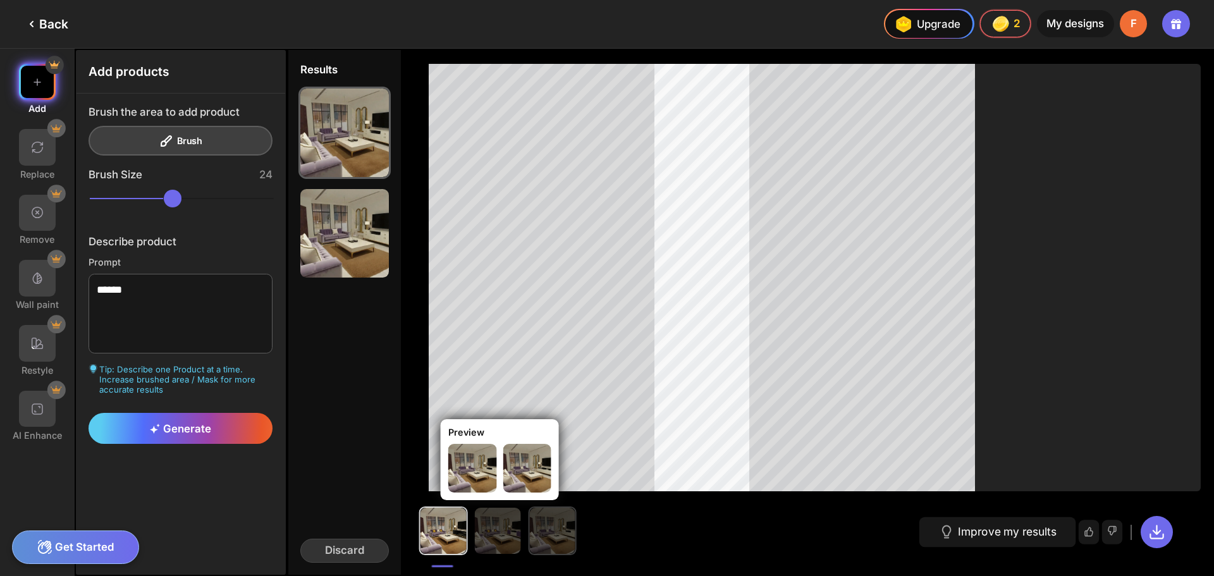
click at [543, 527] on img at bounding box center [552, 531] width 46 height 46
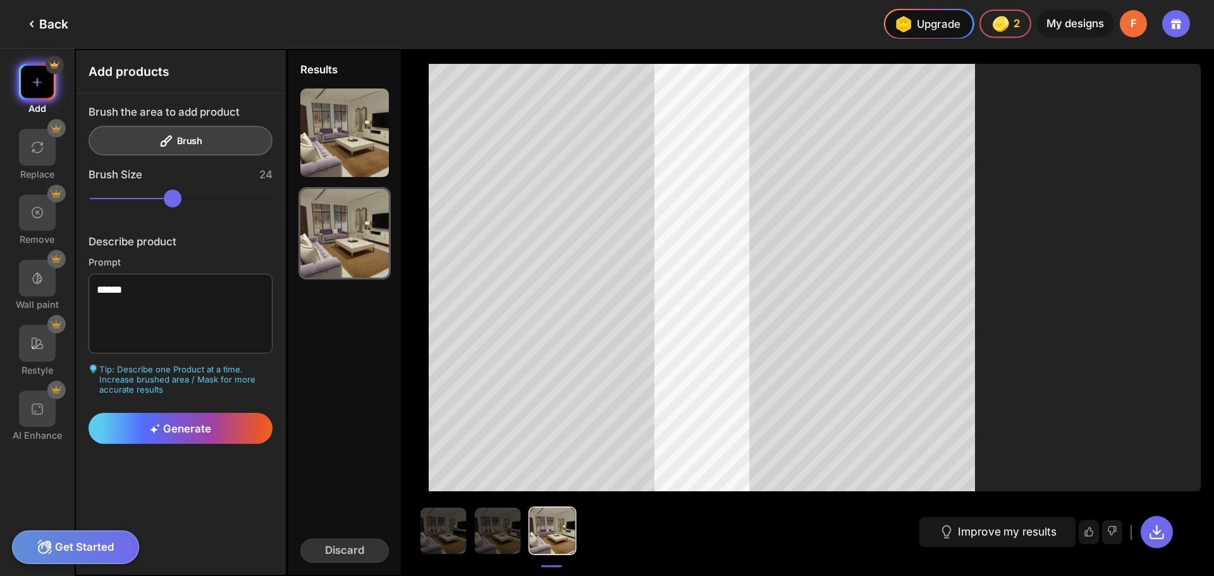
click at [31, 84] on img at bounding box center [37, 82] width 15 height 15
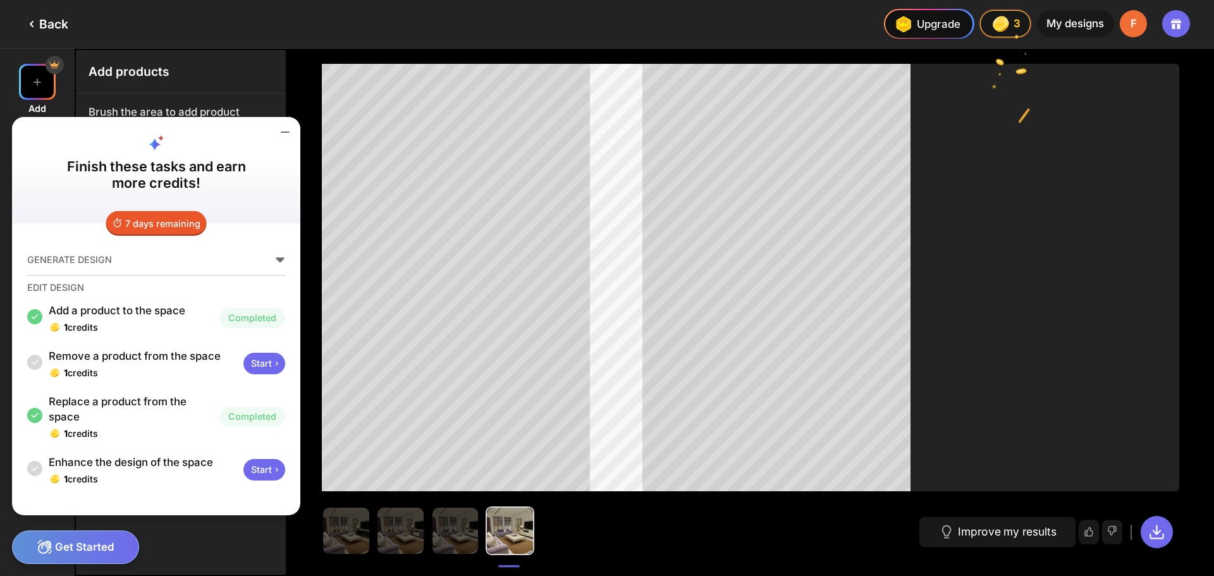
click at [263, 365] on div "Start" at bounding box center [264, 364] width 42 height 22
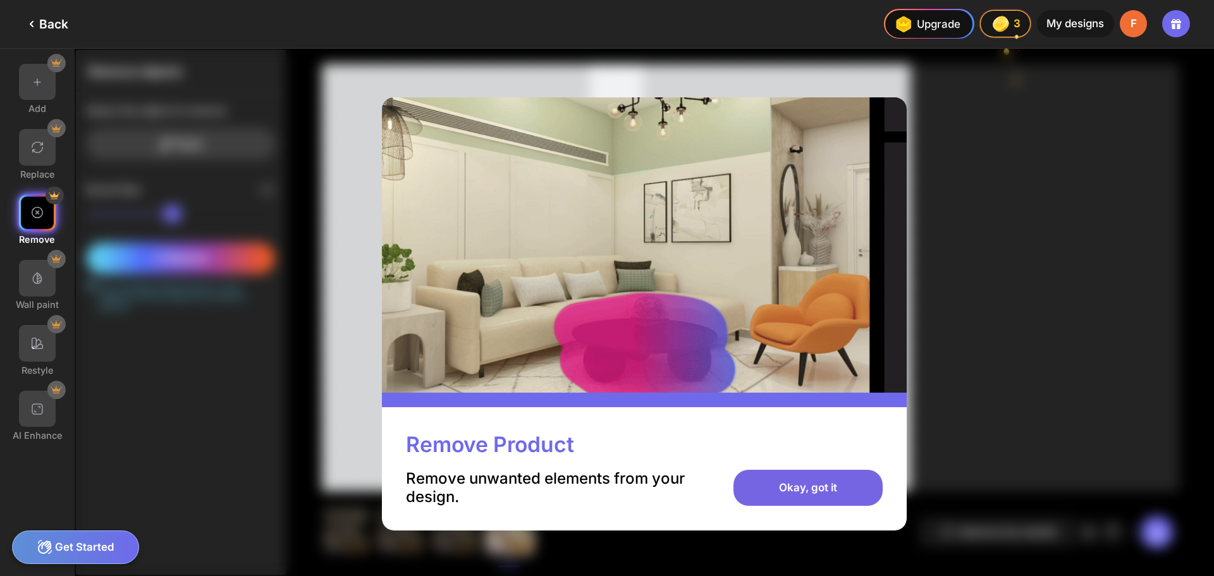
click at [786, 490] on div "Okay, got it" at bounding box center [808, 488] width 149 height 37
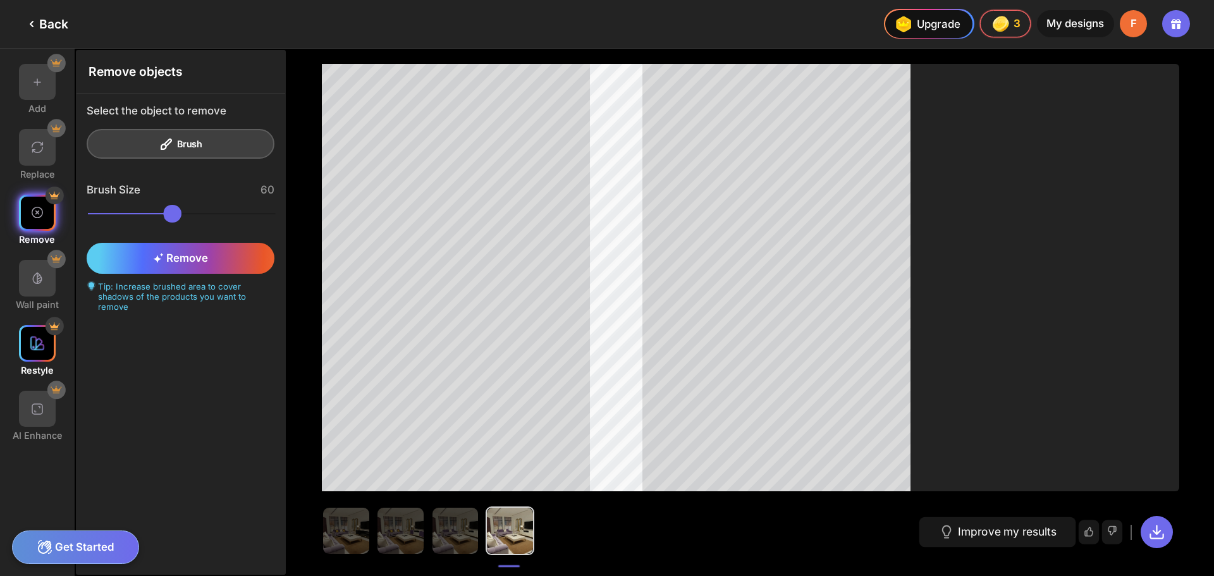
click at [31, 358] on div at bounding box center [37, 343] width 37 height 37
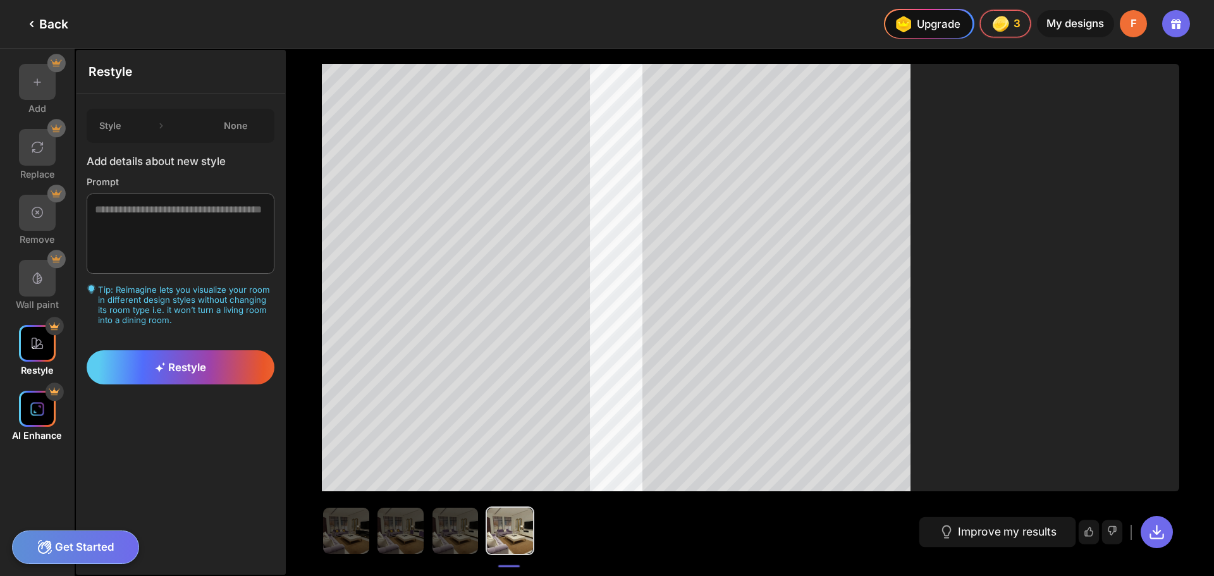
click at [33, 407] on img at bounding box center [37, 409] width 15 height 15
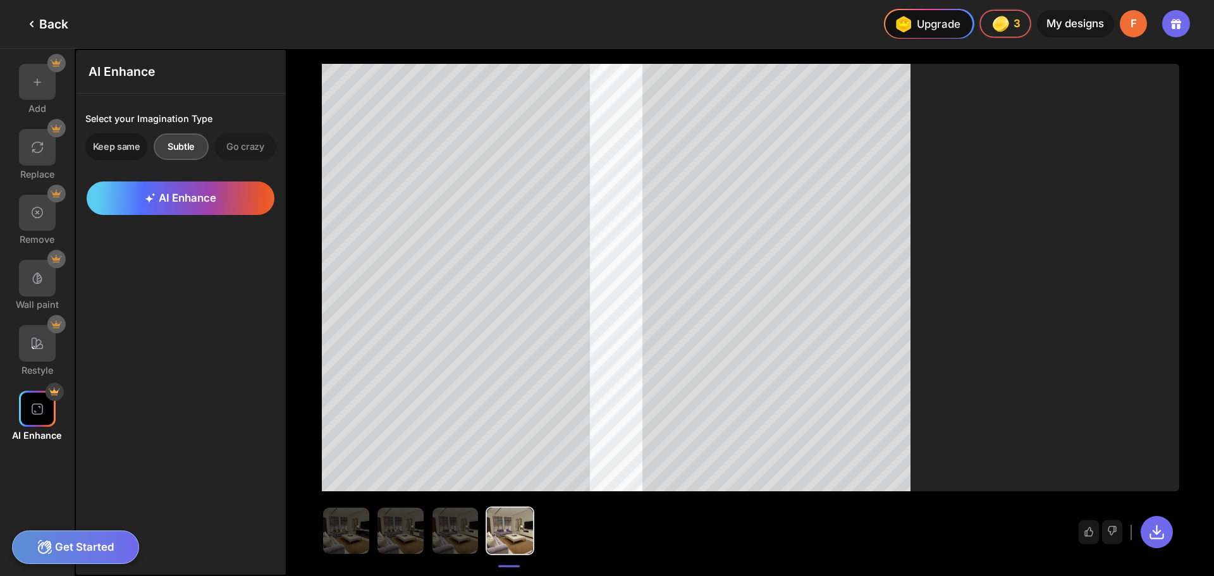
click at [154, 152] on div "Keep same" at bounding box center [181, 146] width 55 height 27
click at [215, 151] on div "Subtle" at bounding box center [245, 146] width 61 height 27
click at [164, 192] on span "AI Enhance" at bounding box center [180, 198] width 71 height 13
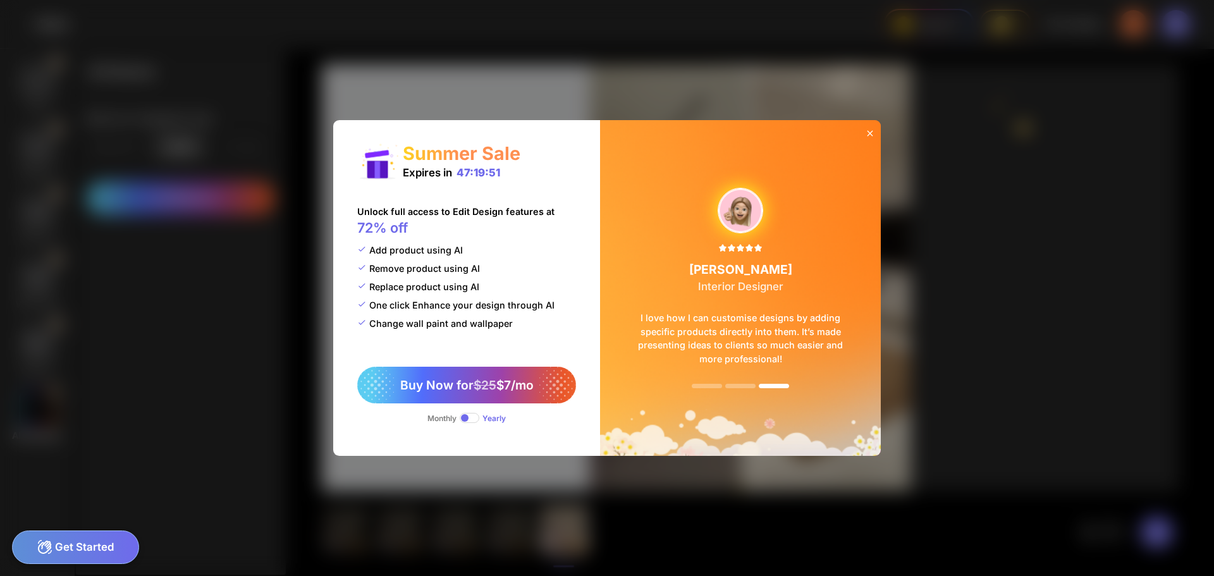
click at [874, 128] on icon at bounding box center [870, 133] width 10 height 10
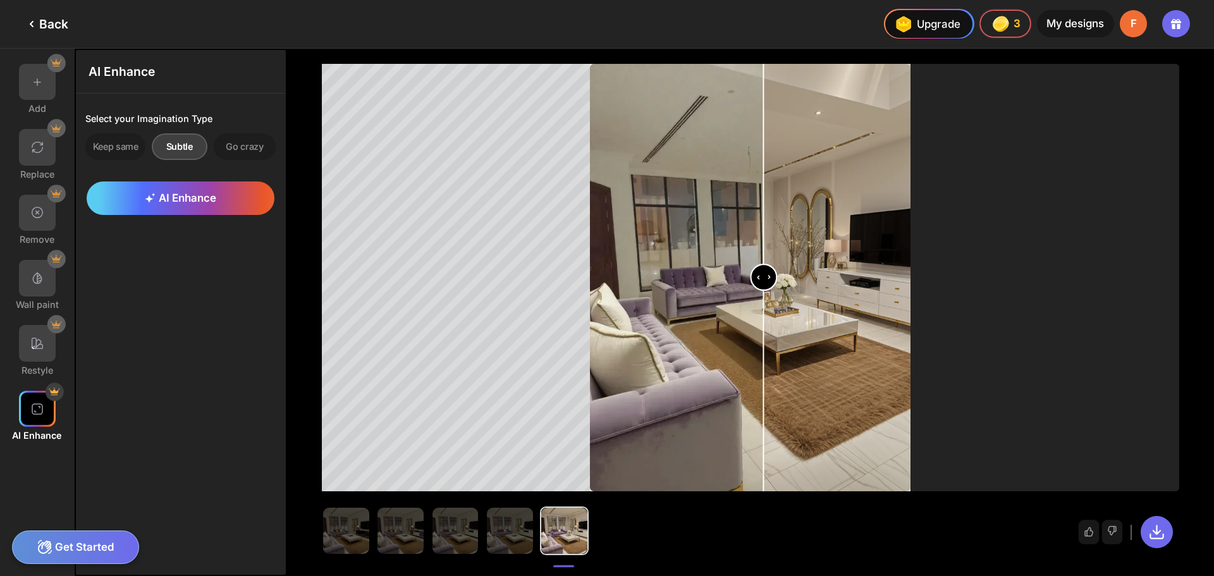
drag, startPoint x: 746, startPoint y: 285, endPoint x: 763, endPoint y: 280, distance: 18.0
click at [763, 280] on input "range" at bounding box center [750, 279] width 318 height 428
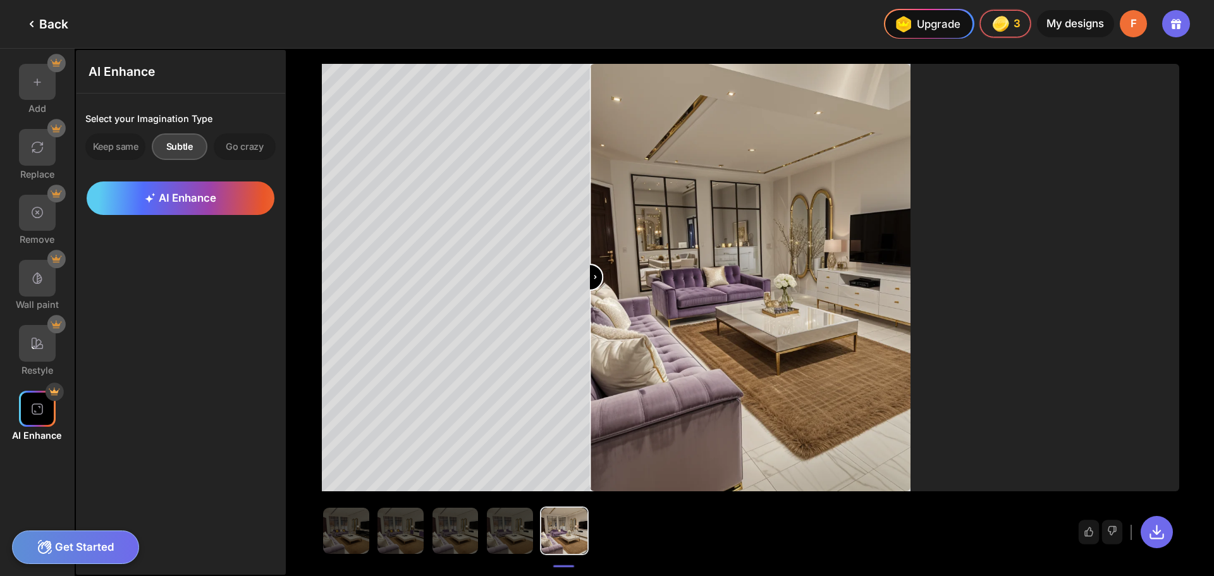
drag, startPoint x: 766, startPoint y: 281, endPoint x: 508, endPoint y: 274, distance: 257.5
type input "*"
click at [591, 274] on input "range" at bounding box center [750, 279] width 318 height 428
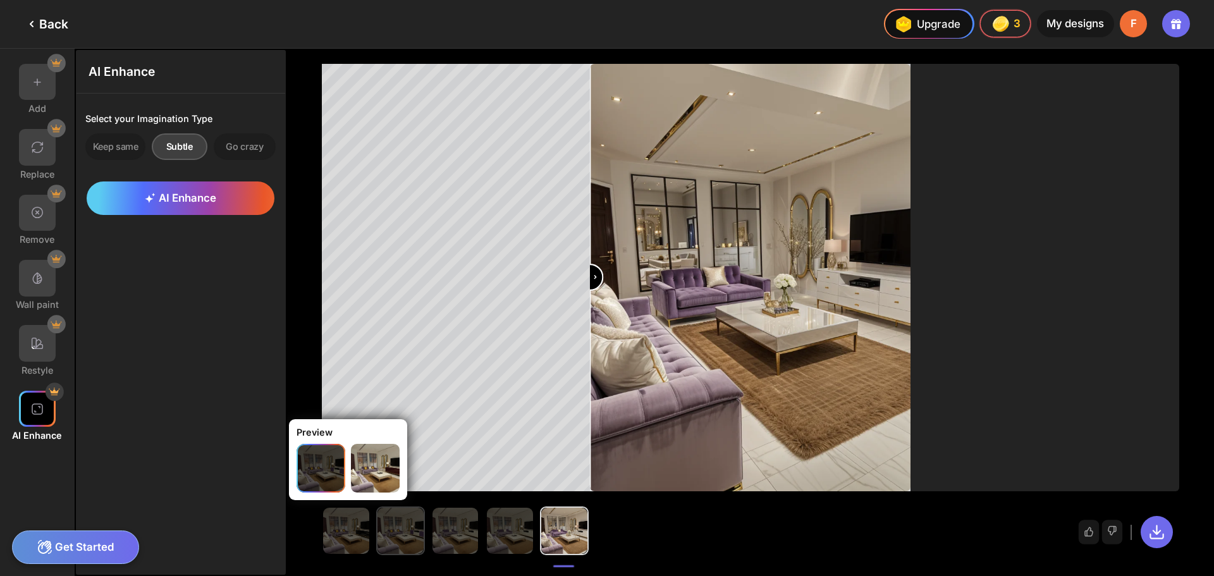
click at [365, 522] on div "Preview" at bounding box center [360, 503] width 94 height 46
click at [349, 523] on div "Preview" at bounding box center [360, 503] width 94 height 46
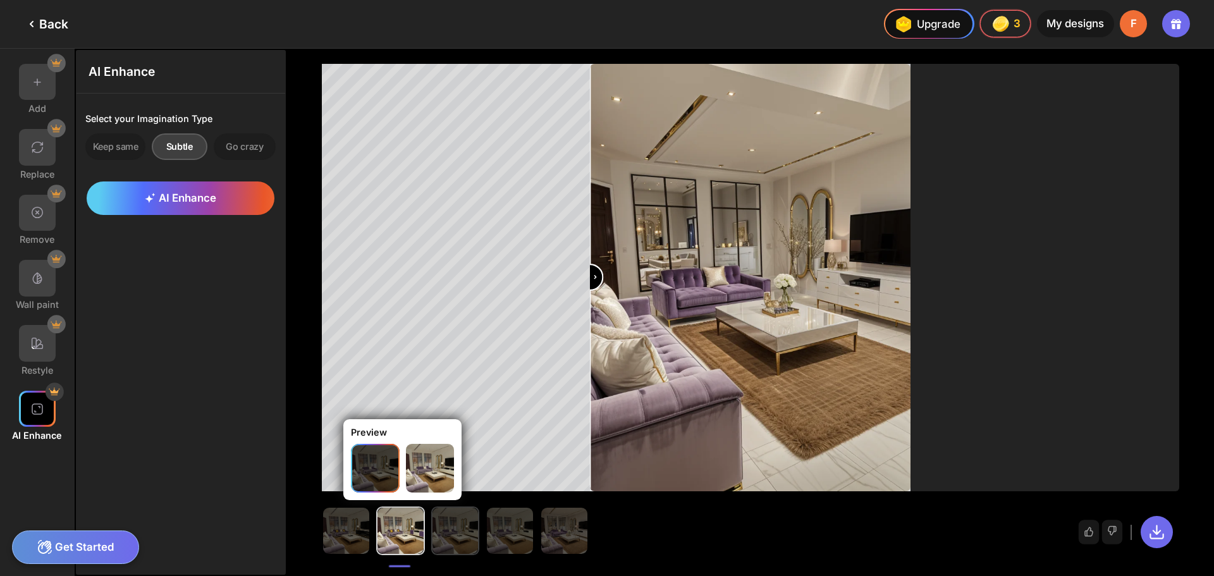
click at [455, 524] on img at bounding box center [456, 531] width 46 height 46
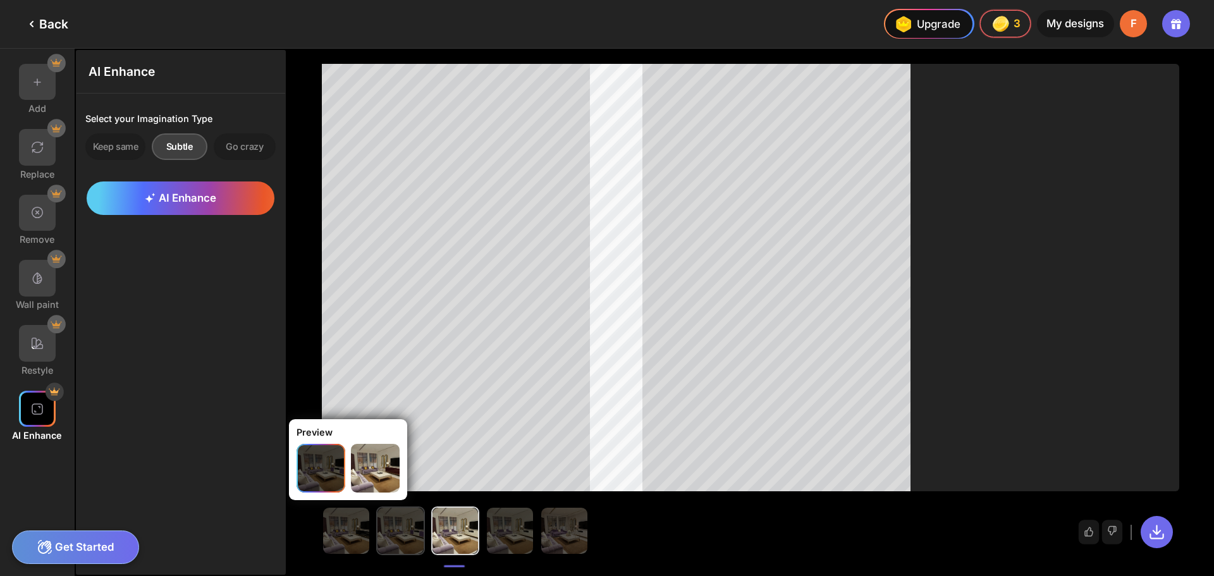
click at [400, 527] on img at bounding box center [401, 531] width 46 height 46
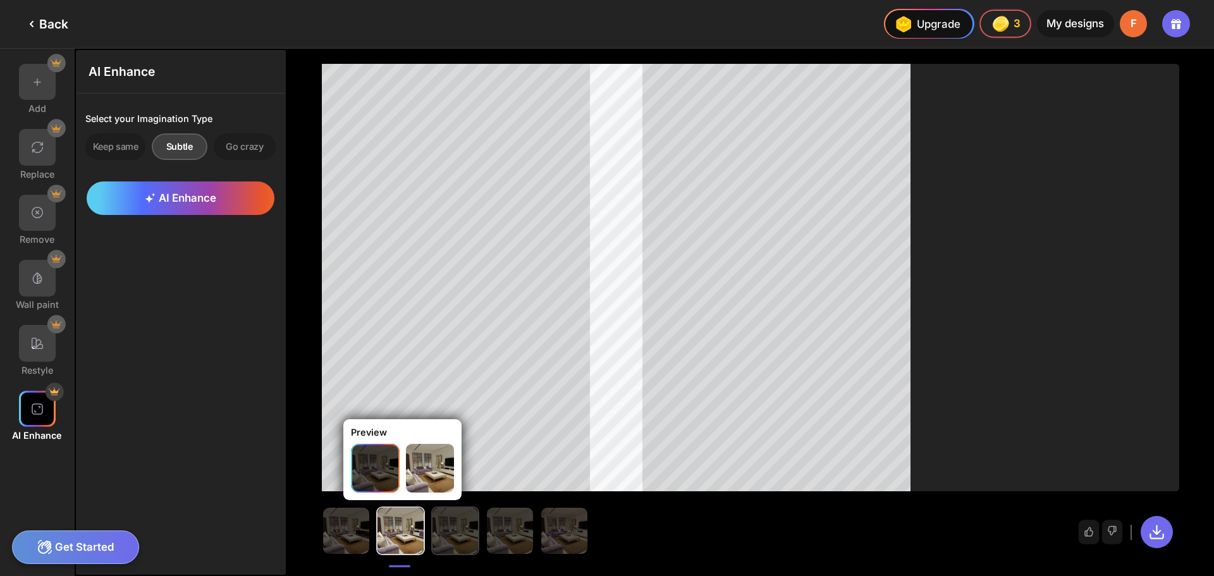
click at [462, 529] on img at bounding box center [456, 531] width 46 height 46
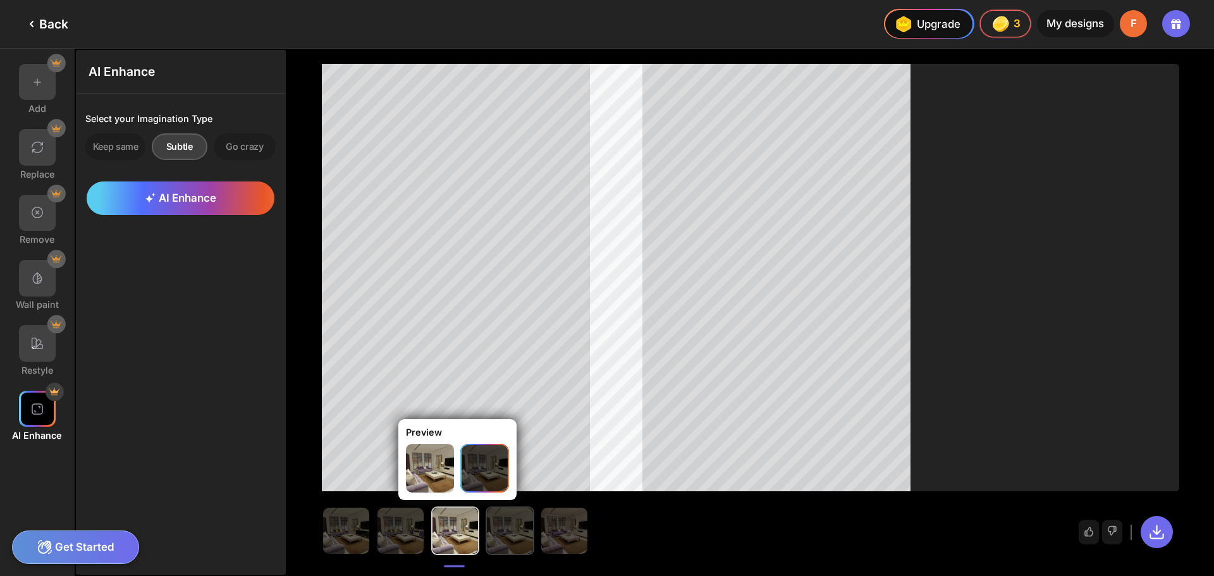
click at [521, 538] on img at bounding box center [510, 531] width 46 height 46
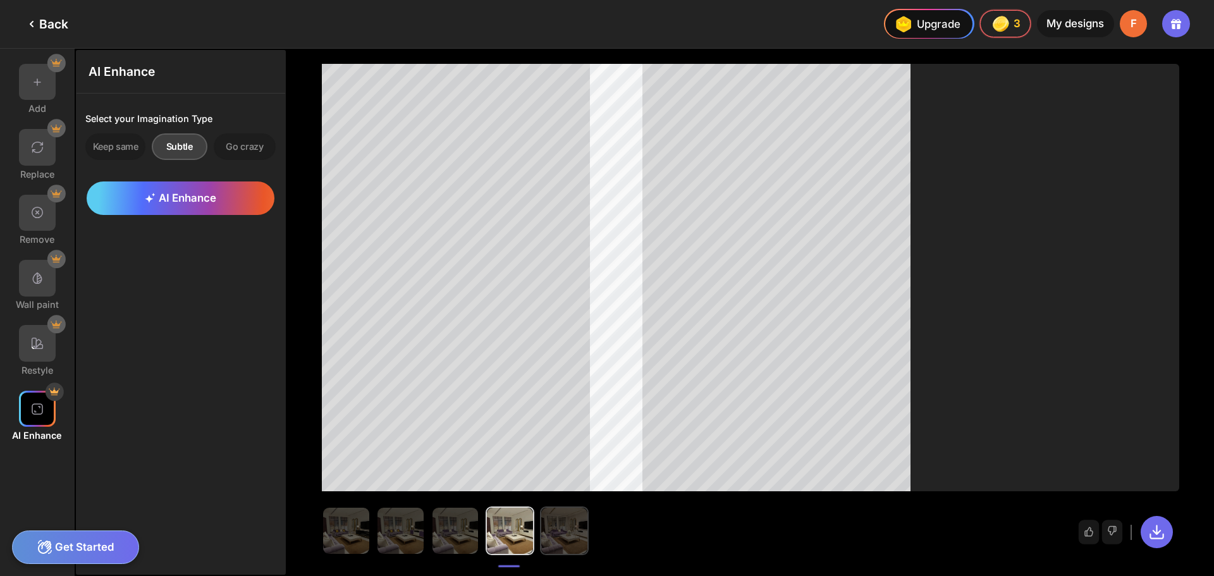
click at [567, 536] on img at bounding box center [564, 531] width 46 height 46
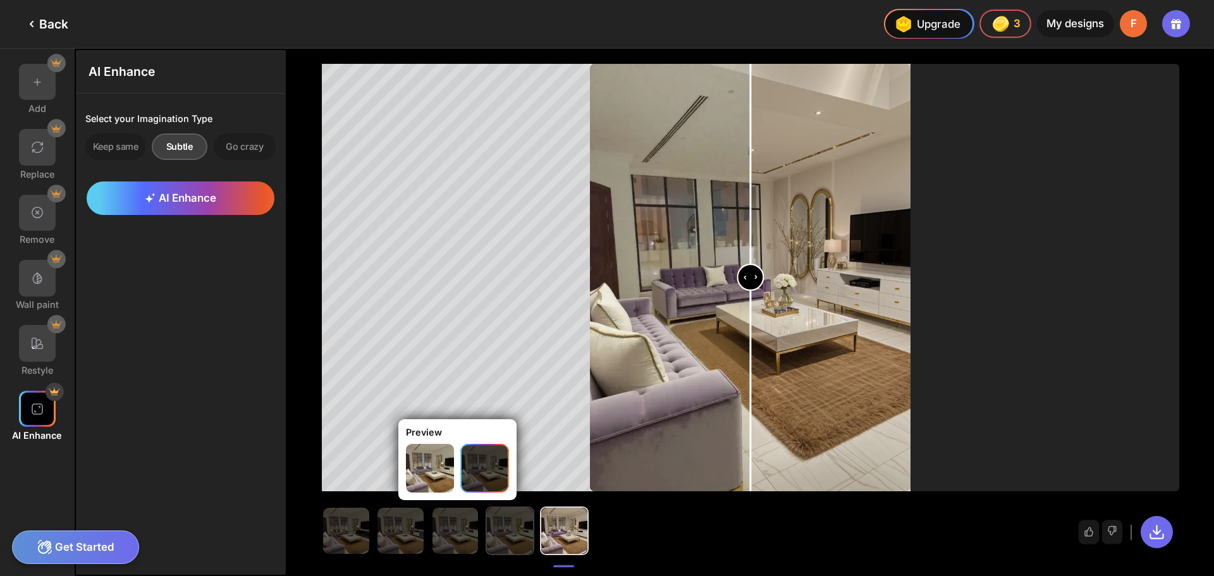
click at [495, 534] on img at bounding box center [510, 531] width 46 height 46
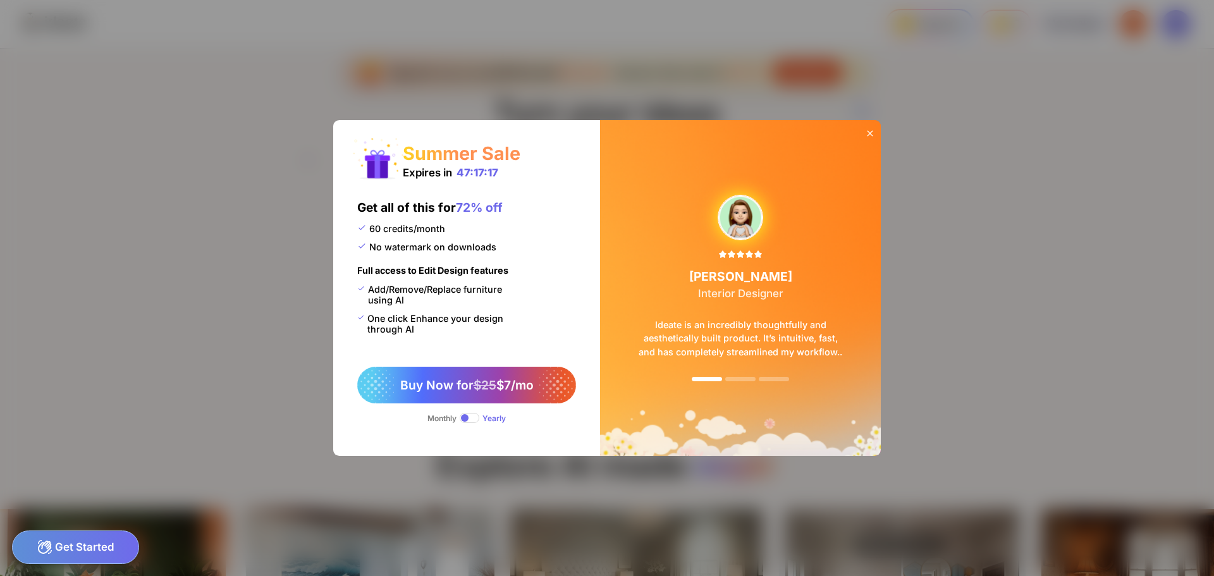
click at [470, 416] on span at bounding box center [470, 418] width 20 height 10
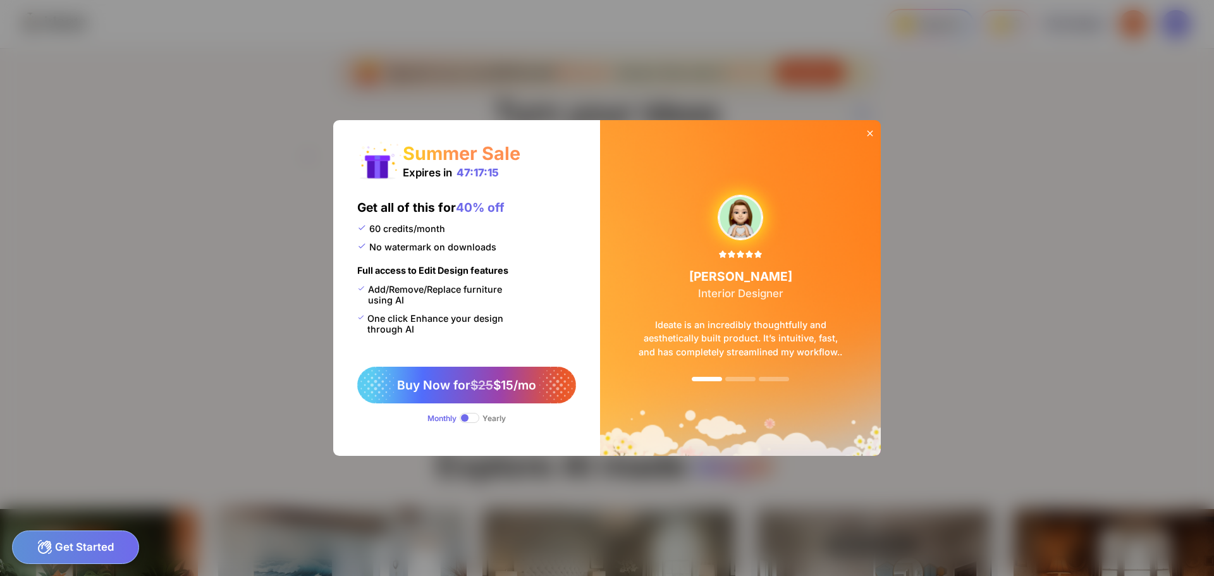
click at [476, 415] on span at bounding box center [470, 418] width 20 height 10
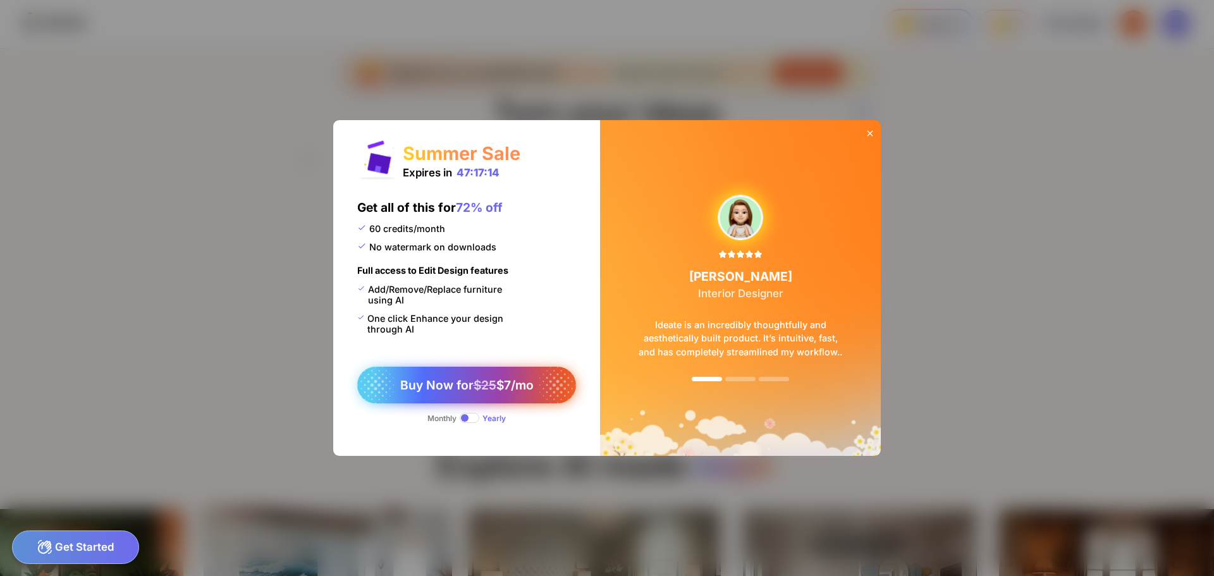
click at [472, 374] on div "Buy Now for $25 $7/mo" at bounding box center [466, 385] width 219 height 37
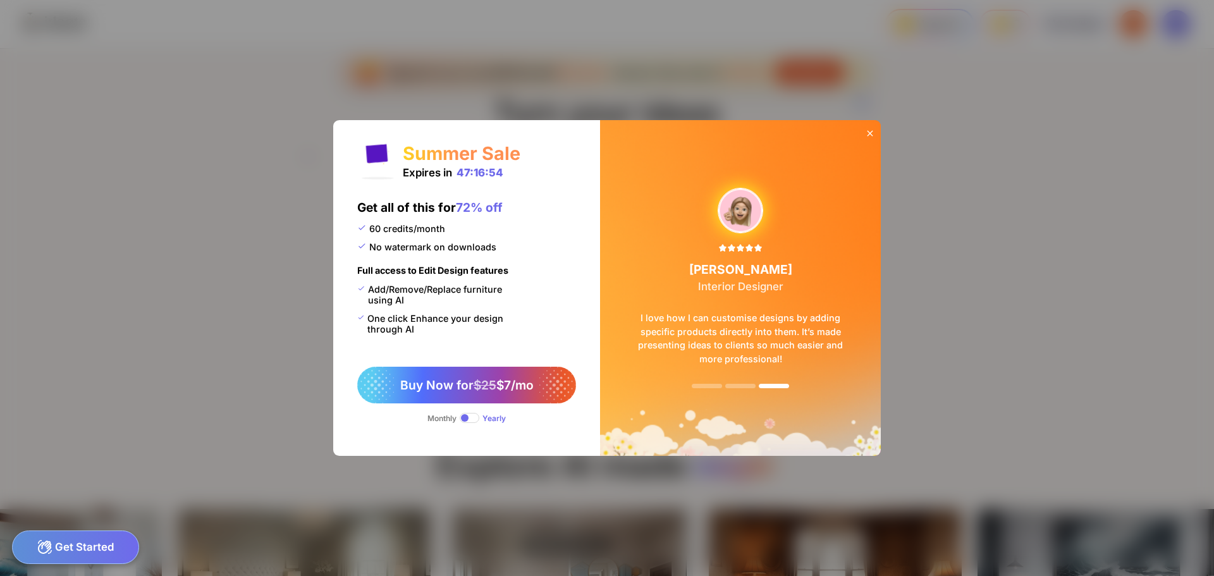
click at [473, 414] on span at bounding box center [470, 418] width 20 height 10
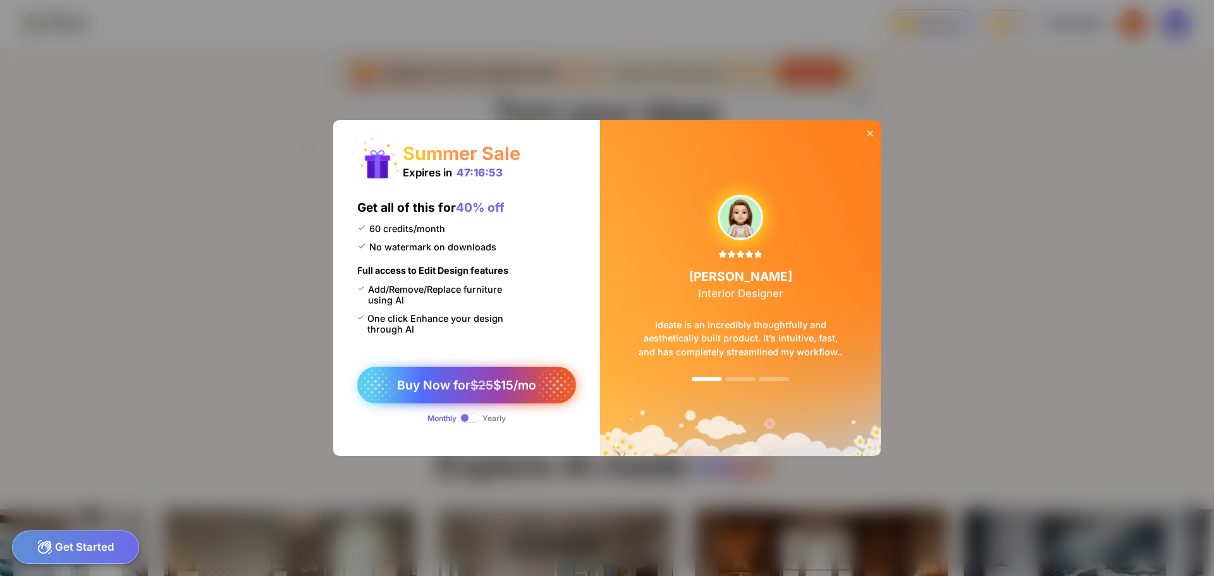
click at [495, 386] on span "Buy Now for $25 $15/mo" at bounding box center [466, 385] width 139 height 15
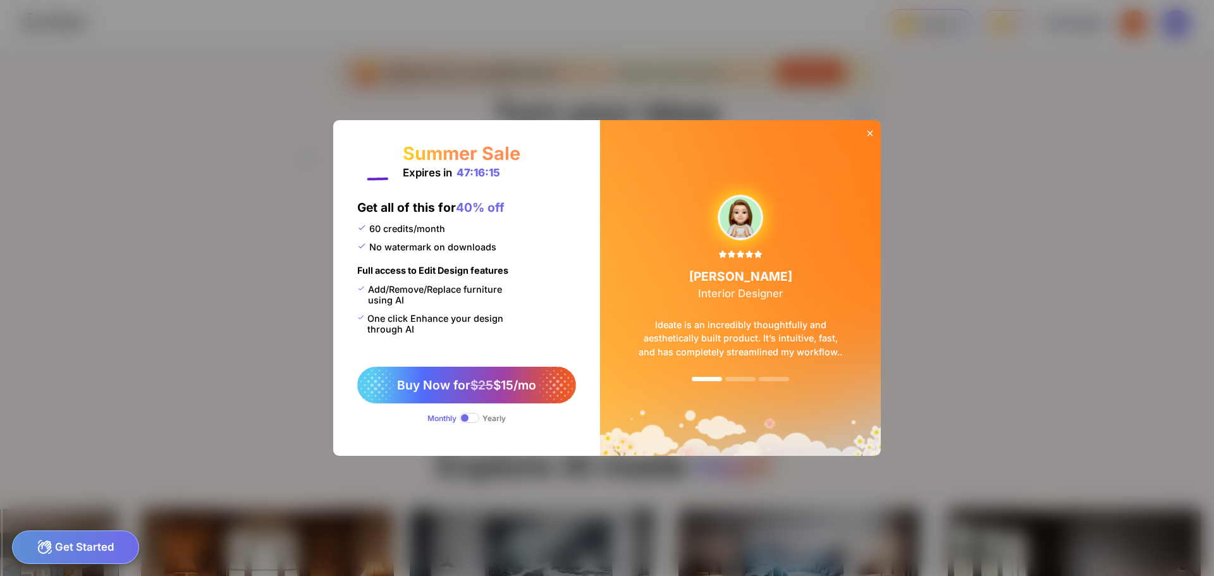
click at [868, 133] on icon at bounding box center [870, 133] width 10 height 10
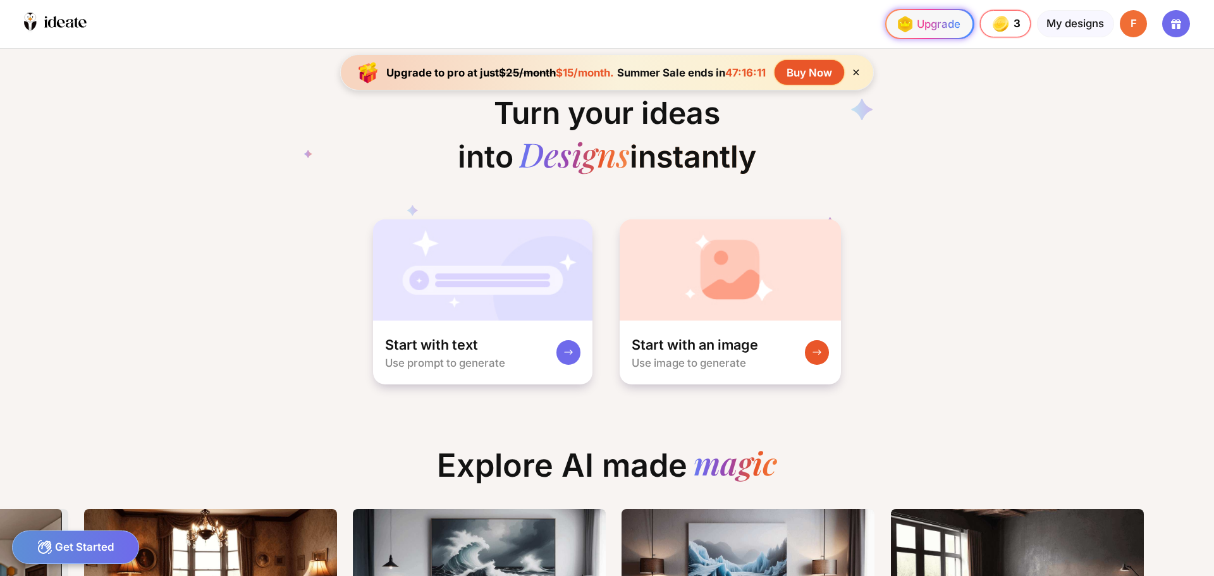
click at [915, 20] on div "Upgrade" at bounding box center [927, 24] width 68 height 24
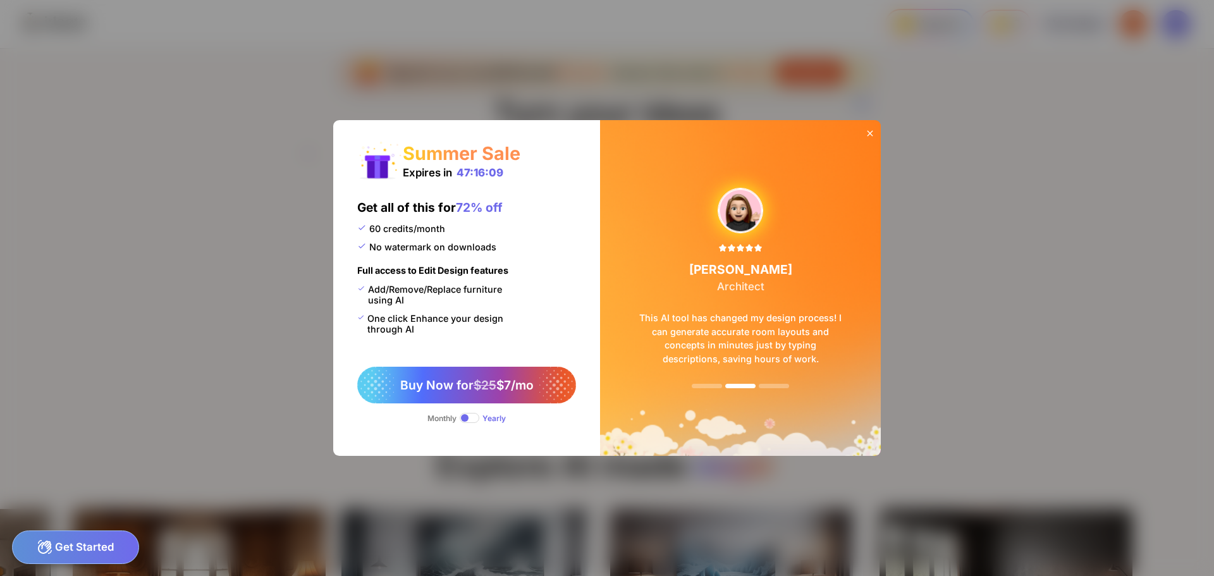
click at [873, 138] on icon at bounding box center [870, 133] width 10 height 10
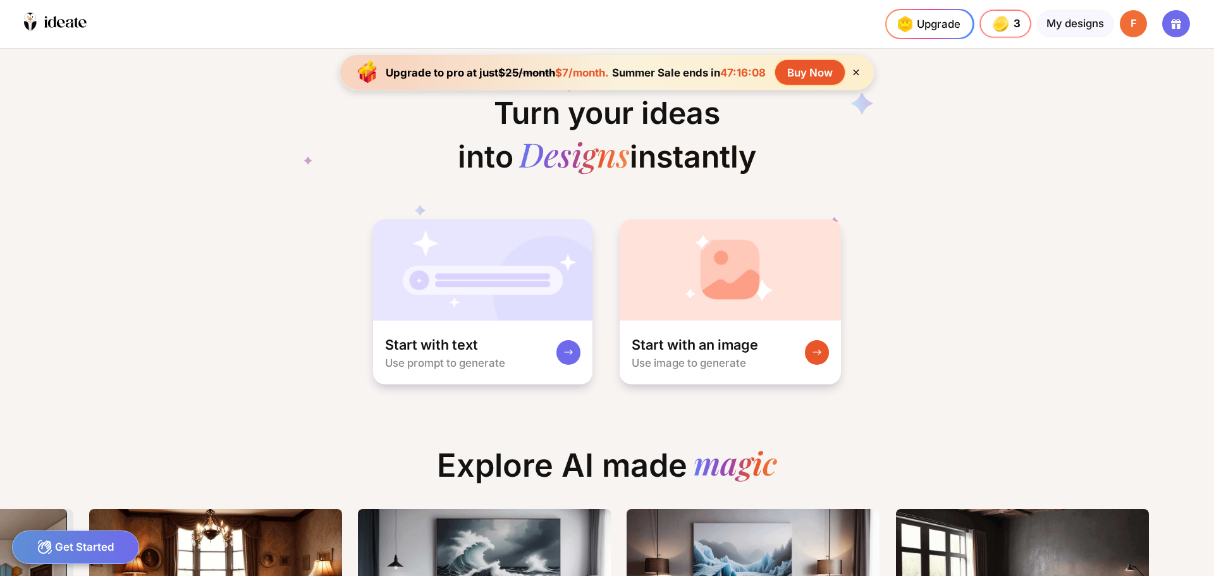
click at [1183, 33] on div at bounding box center [1175, 23] width 27 height 27
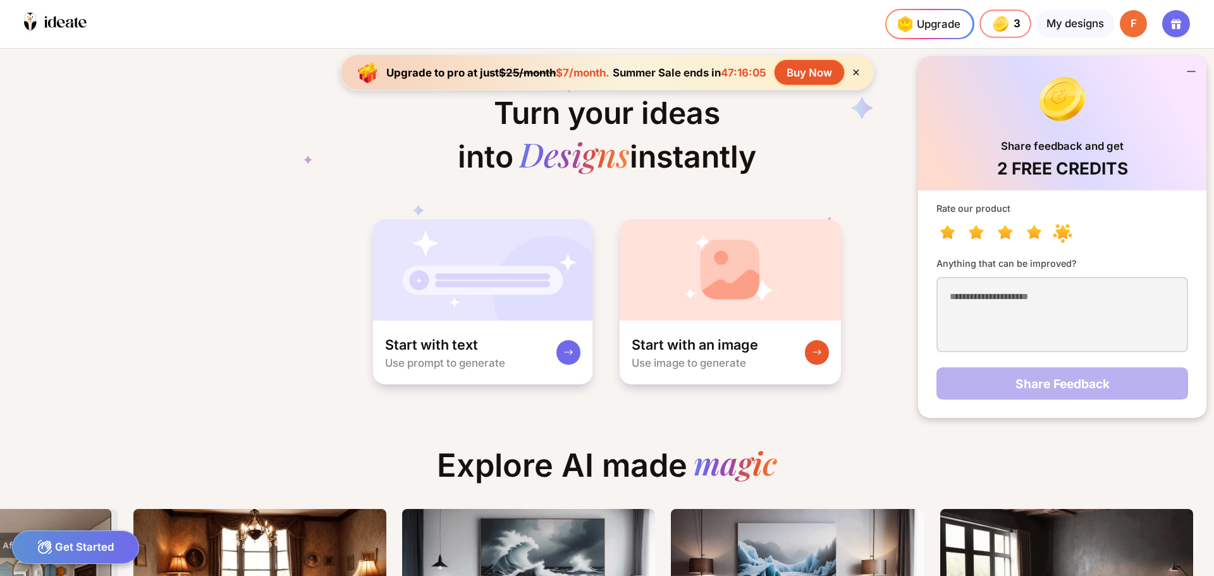
click at [1066, 233] on icon at bounding box center [1063, 232] width 15 height 14
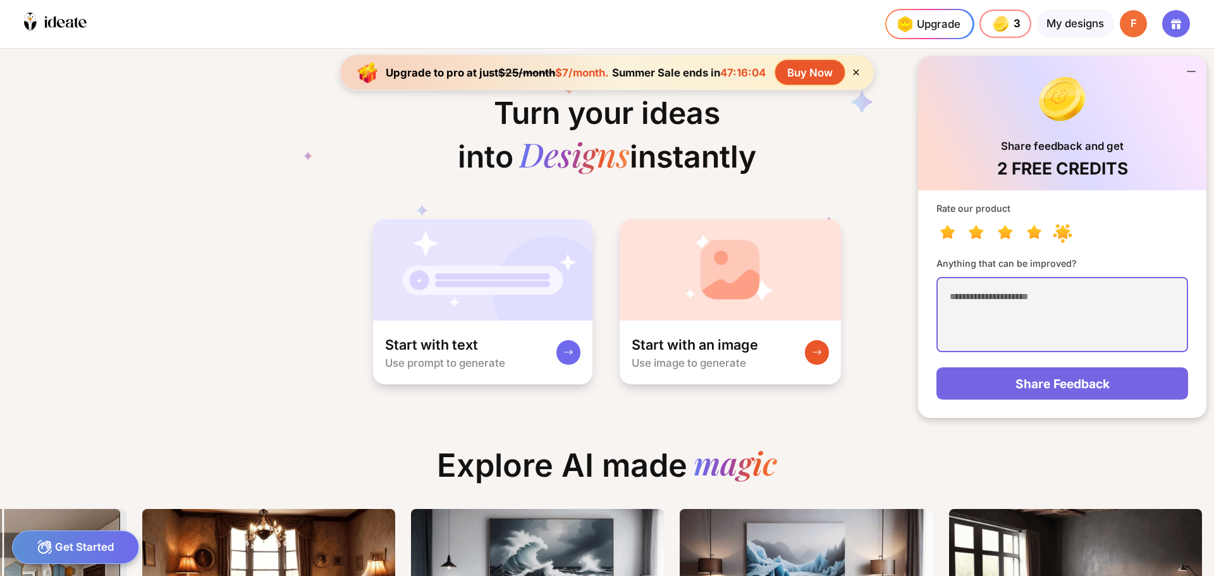
click at [1025, 303] on textarea at bounding box center [1063, 314] width 252 height 75
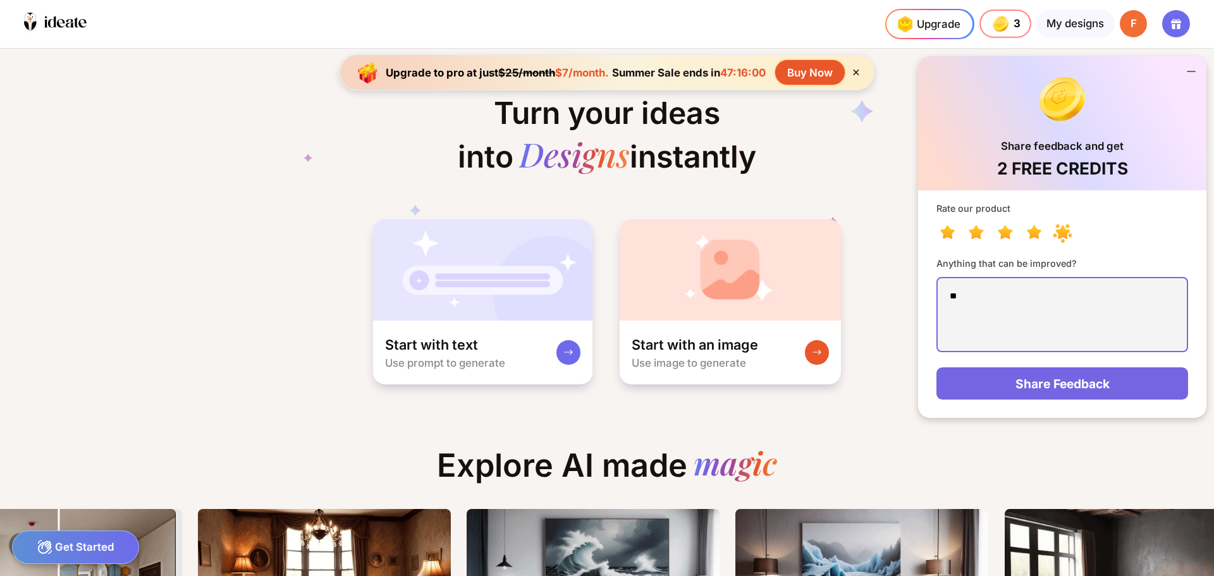
type textarea "*"
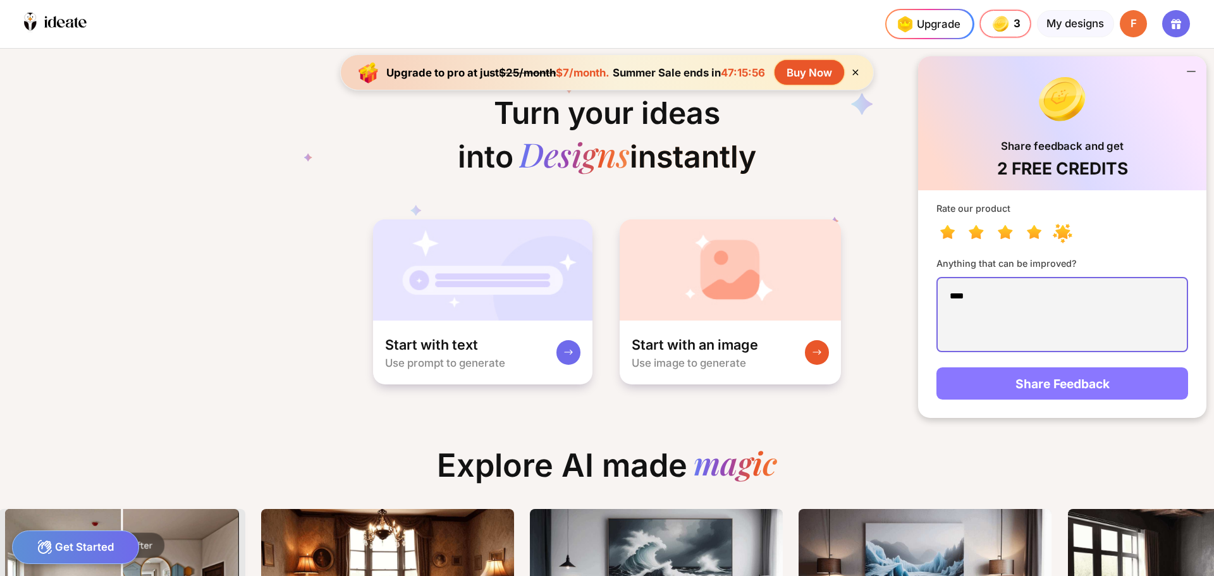
type textarea "****"
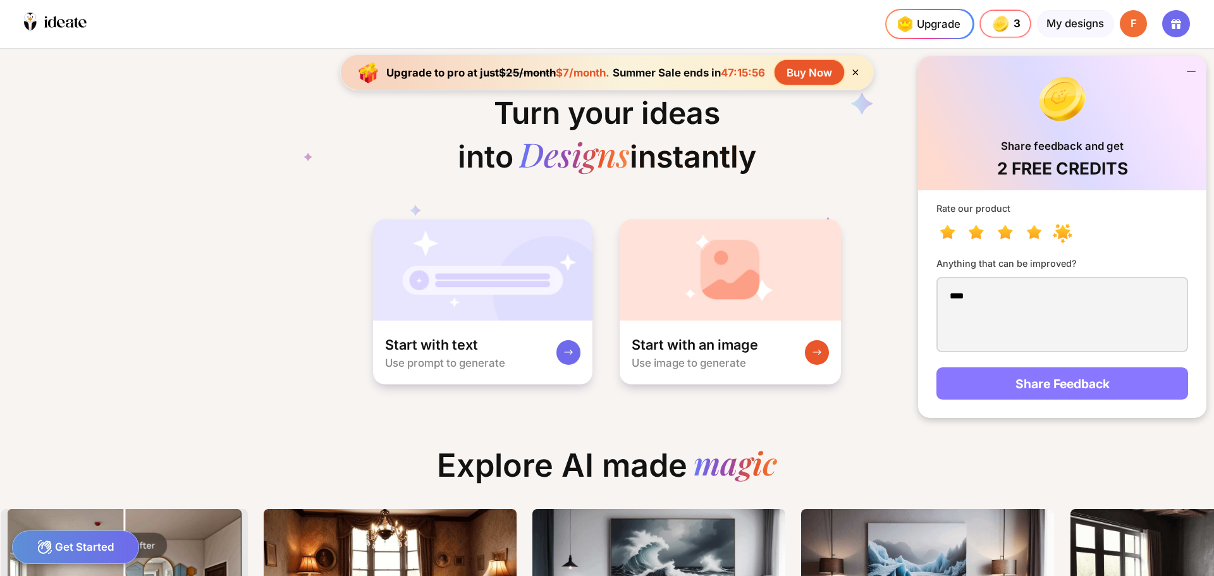
click at [1051, 394] on div "Share Feedback" at bounding box center [1063, 383] width 252 height 32
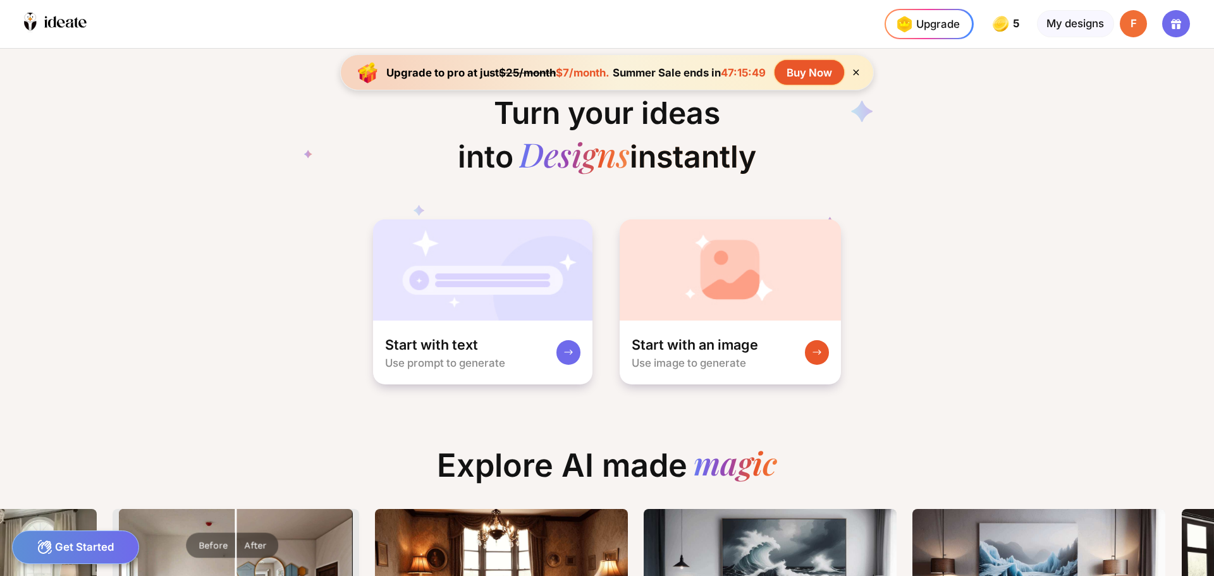
click at [1176, 28] on icon at bounding box center [1176, 23] width 15 height 15
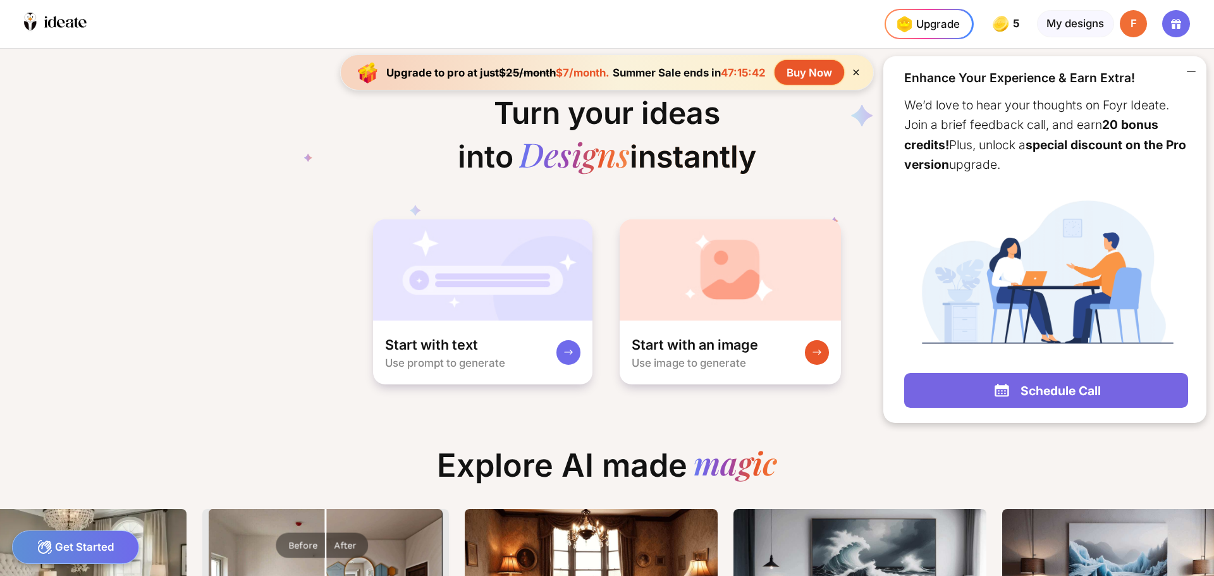
click at [794, 76] on div "Buy Now" at bounding box center [810, 72] width 70 height 25
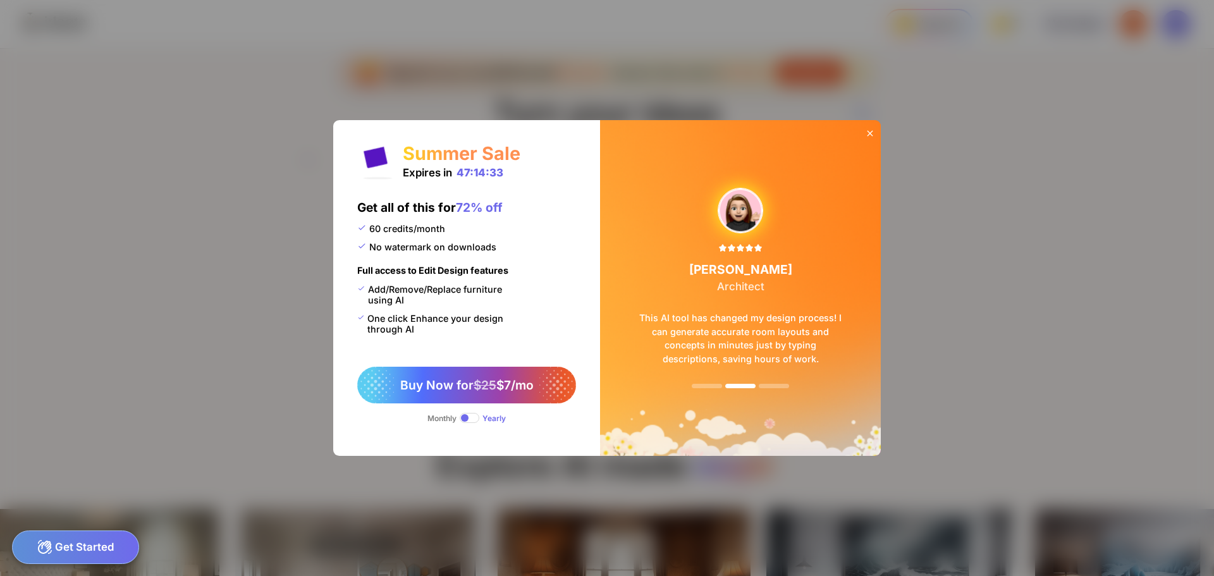
scroll to position [0, 759]
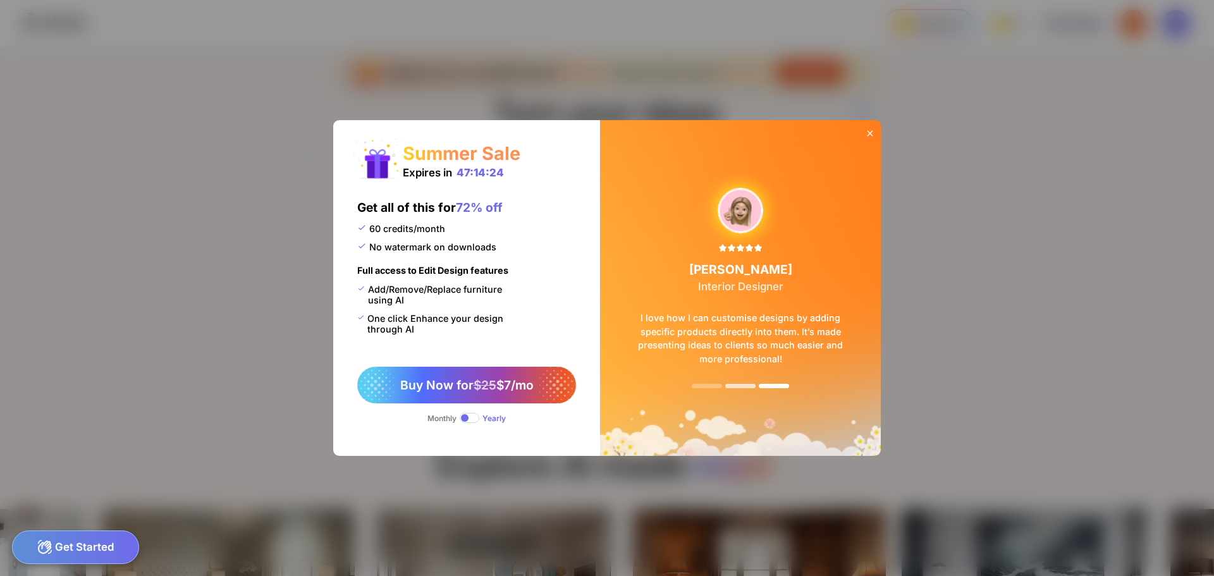
click at [759, 385] on div at bounding box center [774, 386] width 30 height 4
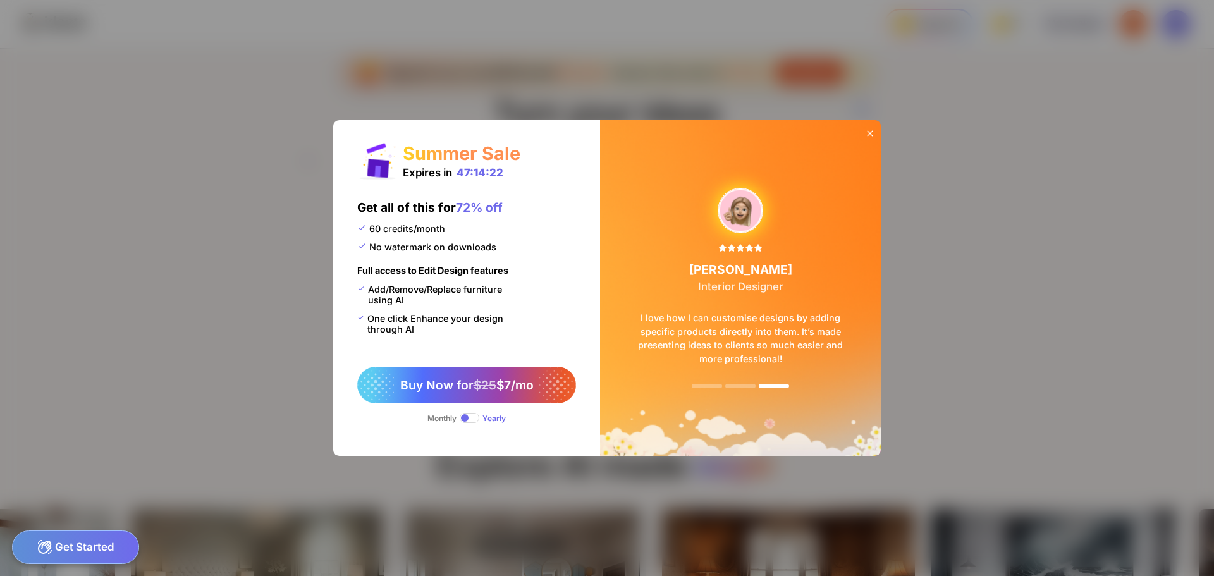
click at [705, 390] on div "[PERSON_NAME] Interior Designer I love how I can customise designs by adding sp…" at bounding box center [740, 288] width 243 height 307
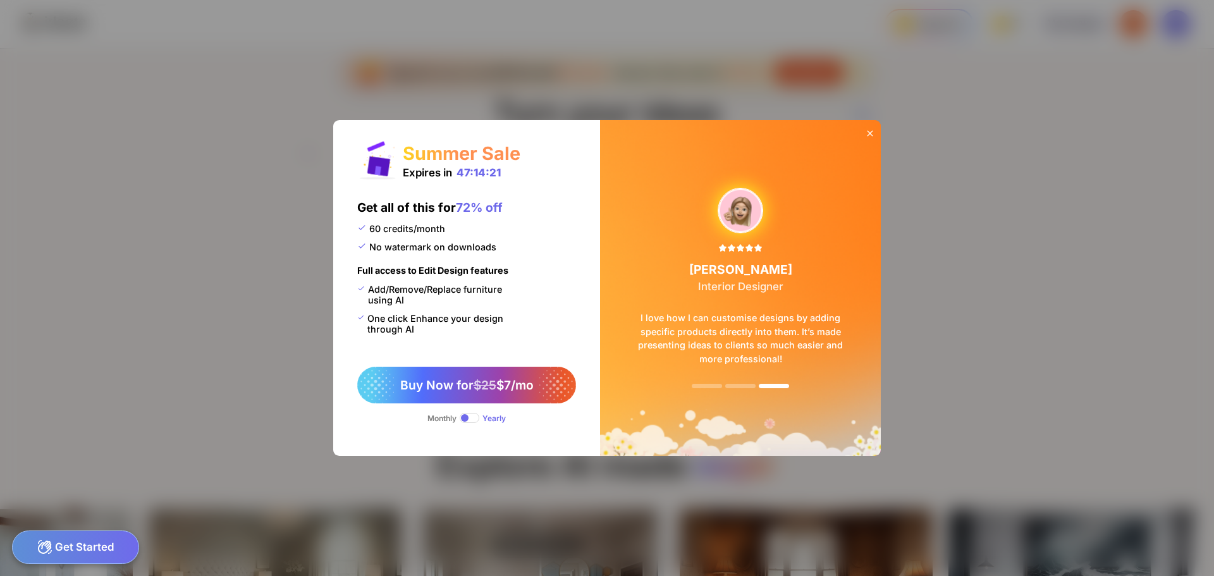
click at [872, 130] on icon at bounding box center [870, 133] width 10 height 10
